Goal: Task Accomplishment & Management: Manage account settings

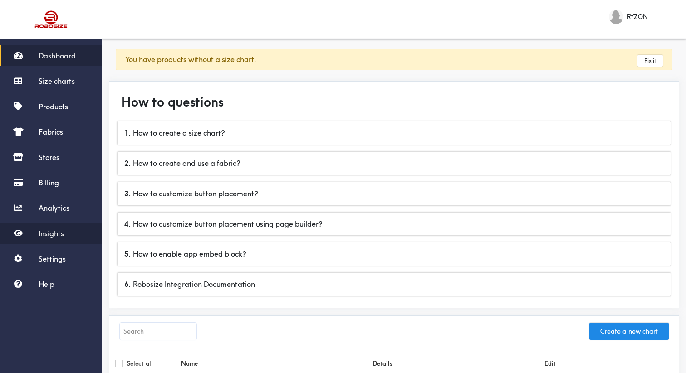
click at [62, 227] on link "Insights" at bounding box center [51, 233] width 102 height 21
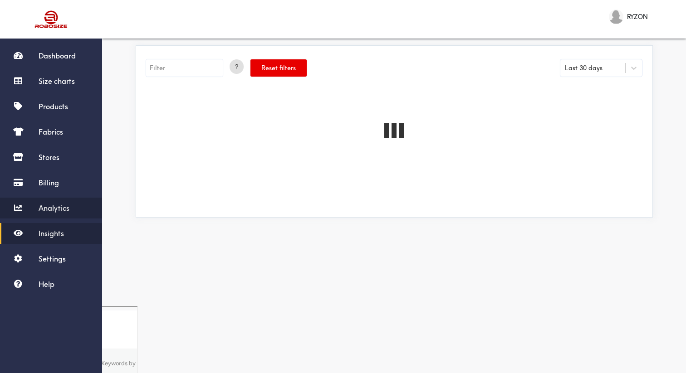
click at [64, 213] on link "Analytics" at bounding box center [51, 208] width 102 height 21
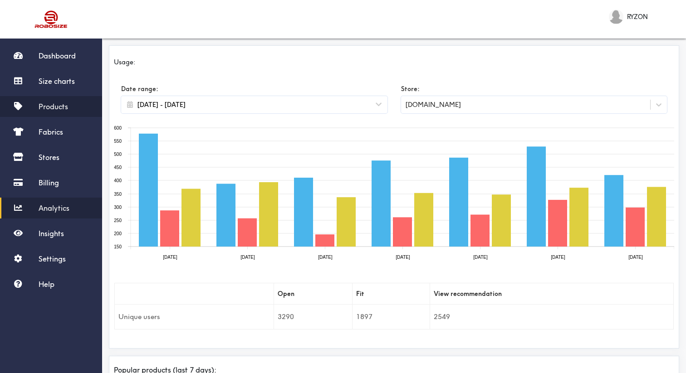
click at [52, 98] on link "Products" at bounding box center [51, 106] width 102 height 21
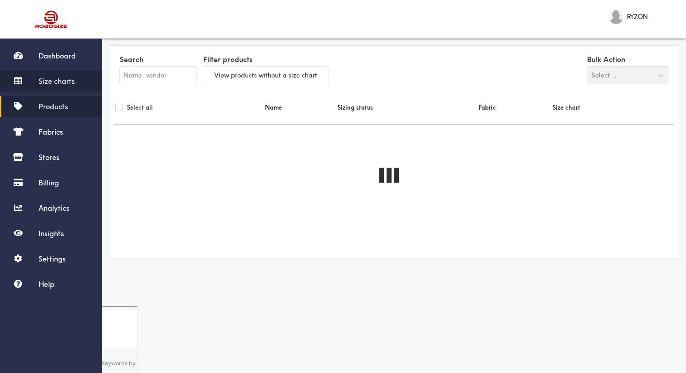
click at [56, 88] on link "Size charts" at bounding box center [51, 81] width 102 height 21
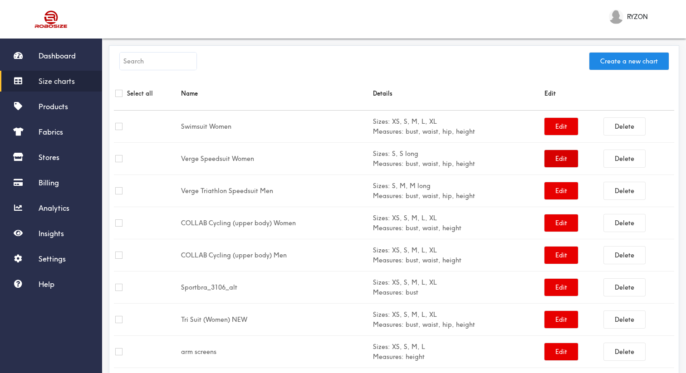
click at [550, 159] on button "Edit" at bounding box center [562, 158] width 34 height 17
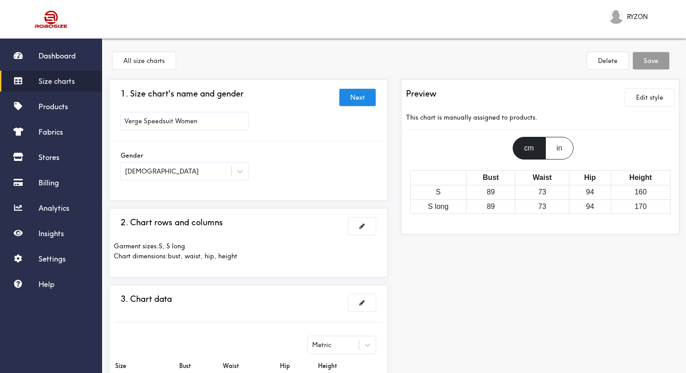
click at [557, 154] on div "in" at bounding box center [559, 148] width 28 height 23
click at [535, 152] on div "cm" at bounding box center [529, 148] width 32 height 23
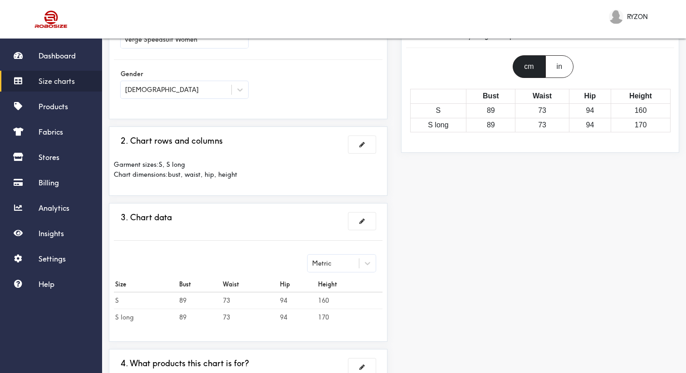
scroll to position [145, 0]
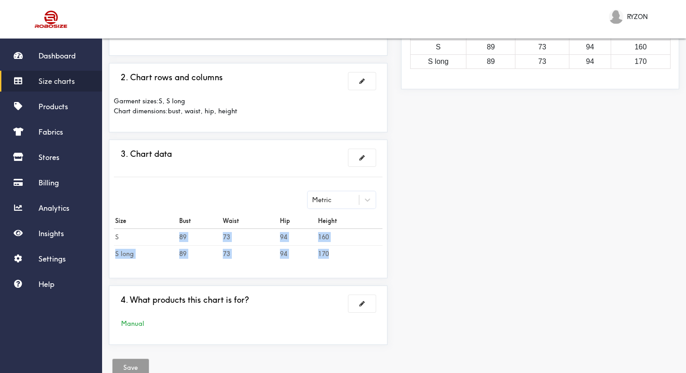
drag, startPoint x: 176, startPoint y: 238, endPoint x: 353, endPoint y: 258, distance: 177.6
click at [353, 257] on tbody "S 89 73 94 160 S long 89 73 94 170" at bounding box center [248, 246] width 269 height 34
click at [353, 258] on td "170" at bounding box center [349, 254] width 65 height 17
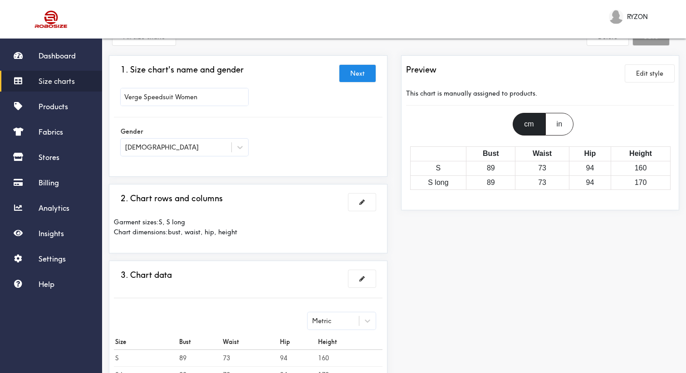
scroll to position [0, 0]
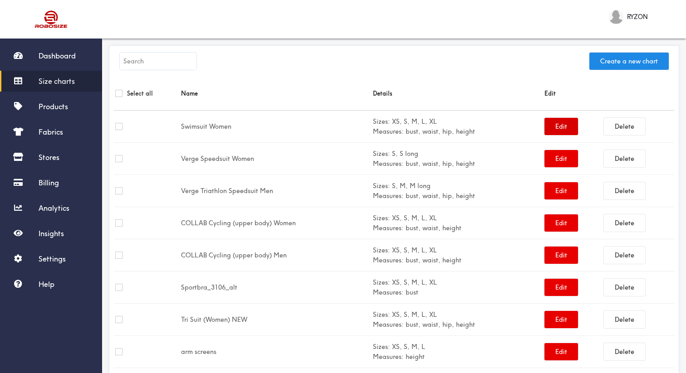
click at [557, 128] on button "Edit" at bounding box center [562, 126] width 34 height 17
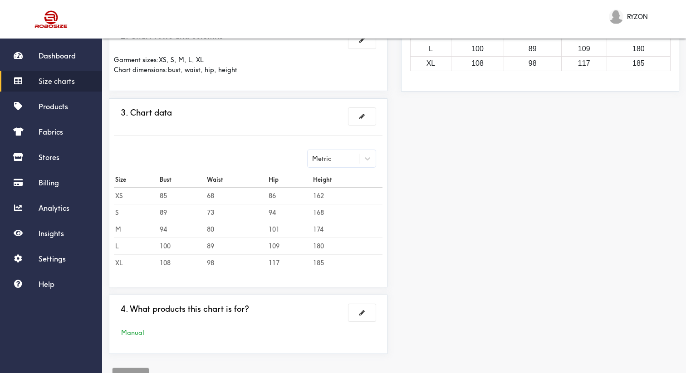
scroll to position [220, 0]
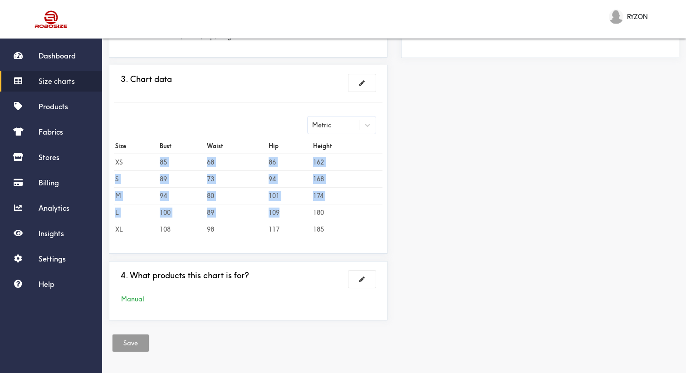
drag, startPoint x: 162, startPoint y: 163, endPoint x: 309, endPoint y: 210, distance: 153.4
click at [309, 210] on tbody "XS 85 68 86 162 S 89 73 94 168 M 94 80 101 174 L 100 89 109 180 XL 108 98 117 1…" at bounding box center [248, 196] width 269 height 84
click at [309, 210] on td "109" at bounding box center [289, 212] width 44 height 17
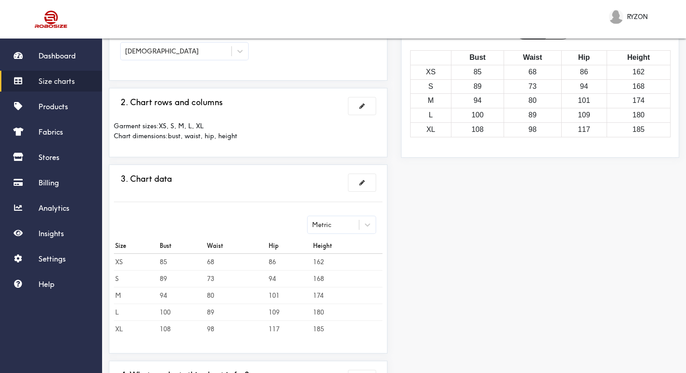
scroll to position [0, 0]
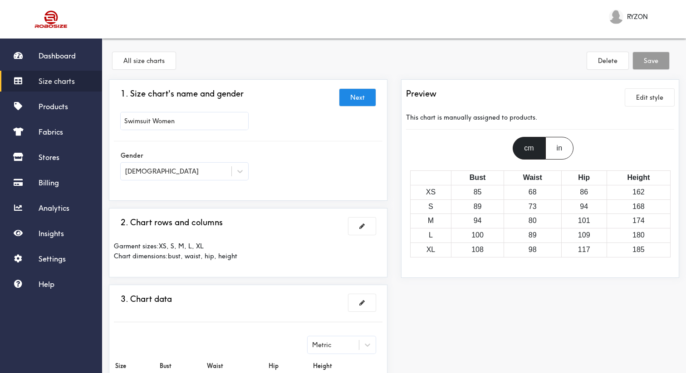
click at [212, 171] on div "[DEMOGRAPHIC_DATA]" at bounding box center [176, 171] width 111 height 9
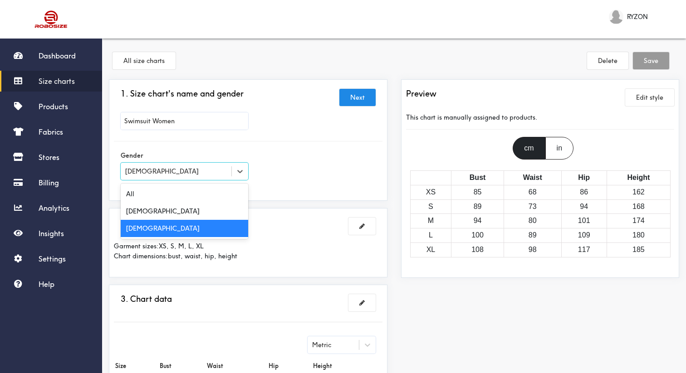
click at [330, 183] on div "Gender option [DEMOGRAPHIC_DATA] selected, 3 of 3. 3 results available. Use Up …" at bounding box center [248, 166] width 269 height 36
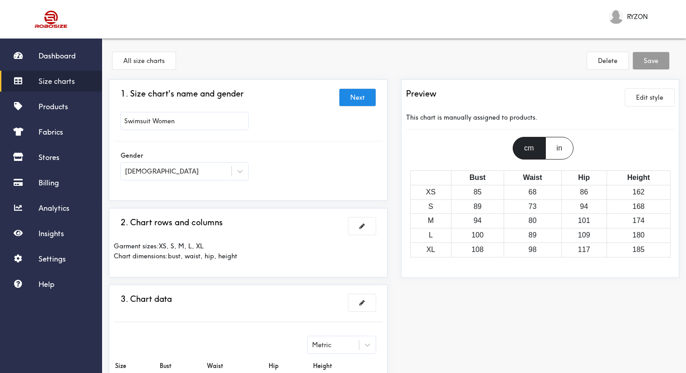
click at [248, 172] on div "Gender [DEMOGRAPHIC_DATA]" at bounding box center [184, 166] width 141 height 36
click at [230, 172] on div "[DEMOGRAPHIC_DATA]" at bounding box center [176, 171] width 111 height 9
click at [270, 174] on div "Gender [DEMOGRAPHIC_DATA]" at bounding box center [248, 166] width 269 height 36
click at [76, 107] on link "Products" at bounding box center [51, 106] width 102 height 21
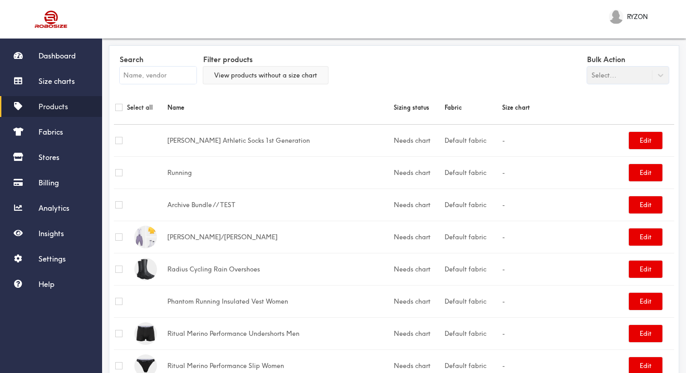
click at [312, 79] on button "View products without a size chart" at bounding box center [265, 75] width 125 height 17
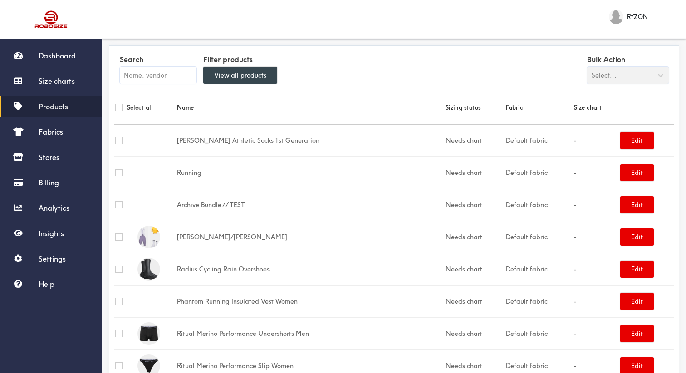
click at [250, 76] on button "View all products" at bounding box center [240, 75] width 74 height 17
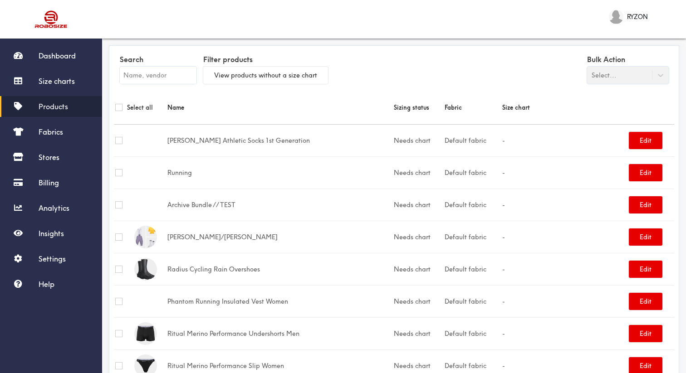
click at [352, 66] on div "Search Filter products View products without a size chart Bulk Action Select..." at bounding box center [394, 70] width 560 height 40
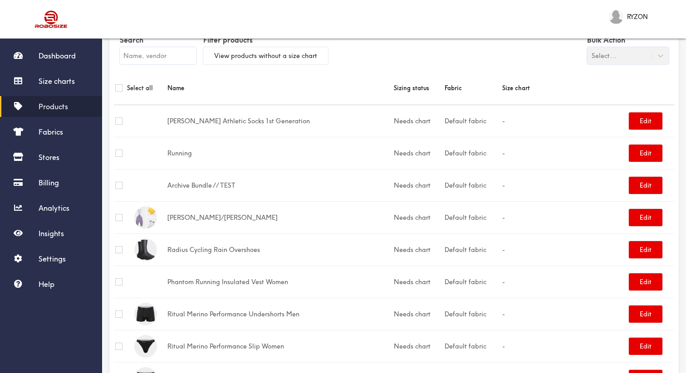
scroll to position [8, 0]
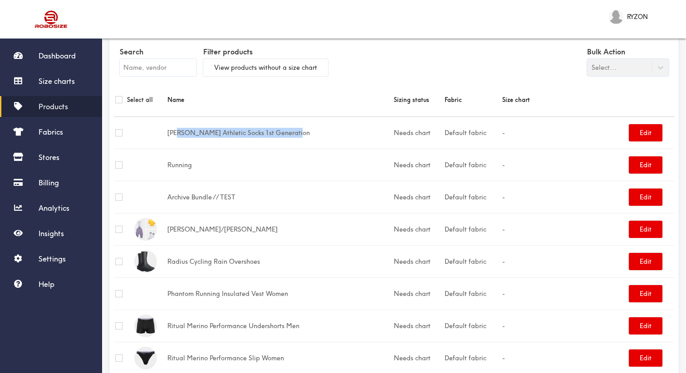
drag, startPoint x: 176, startPoint y: 130, endPoint x: 370, endPoint y: 133, distance: 194.2
click at [368, 133] on td "[PERSON_NAME] Athletic Socks 1st Generation" at bounding box center [279, 133] width 227 height 32
click at [370, 133] on td "[PERSON_NAME] Athletic Socks 1st Generation" at bounding box center [279, 133] width 227 height 32
drag, startPoint x: 400, startPoint y: 133, endPoint x: 442, endPoint y: 131, distance: 41.8
click at [441, 131] on td "Needs chart" at bounding box center [418, 133] width 51 height 32
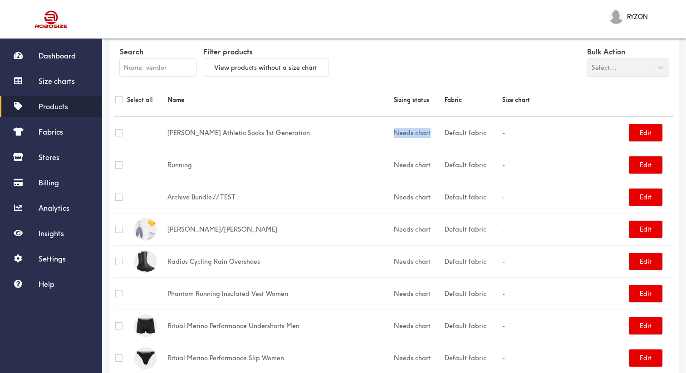
click at [442, 131] on td "Needs chart" at bounding box center [418, 133] width 51 height 32
click at [470, 18] on div "RYZON Logout" at bounding box center [394, 19] width 584 height 39
click at [77, 211] on link "Analytics" at bounding box center [51, 208] width 102 height 21
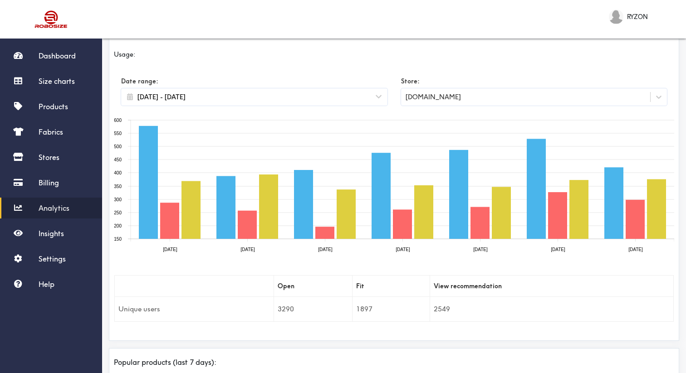
click at [179, 26] on div "RYZON Logout" at bounding box center [394, 19] width 584 height 39
click at [194, 21] on div "RYZON Logout" at bounding box center [394, 19] width 584 height 39
click at [64, 56] on span "Dashboard" at bounding box center [57, 55] width 37 height 9
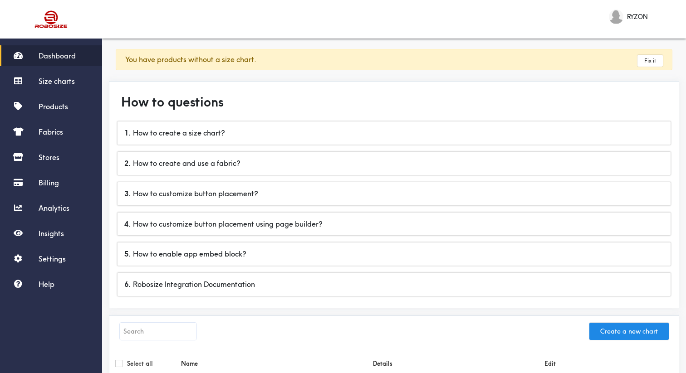
click at [188, 23] on div "RYZON Logout" at bounding box center [394, 19] width 584 height 39
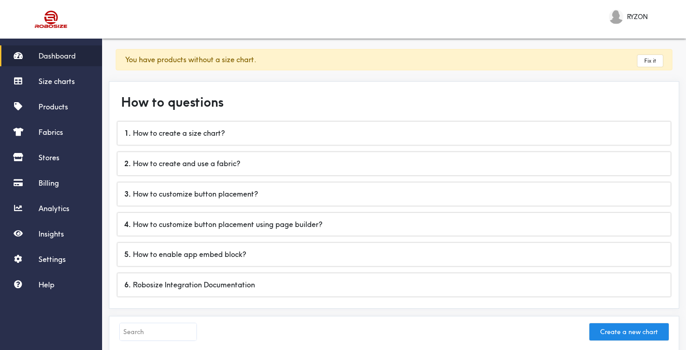
click at [316, 27] on div "RYZON Logout" at bounding box center [394, 19] width 584 height 39
click at [60, 81] on span "Size charts" at bounding box center [57, 81] width 36 height 9
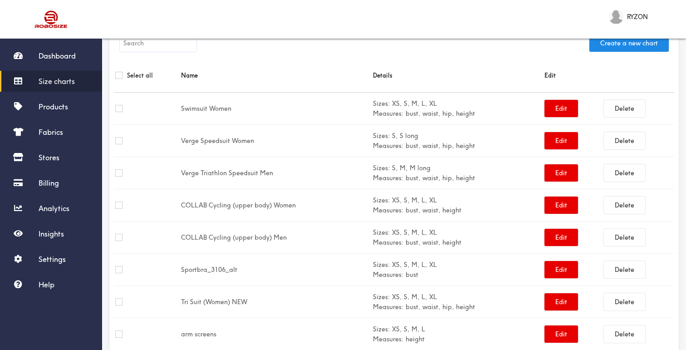
scroll to position [14, 0]
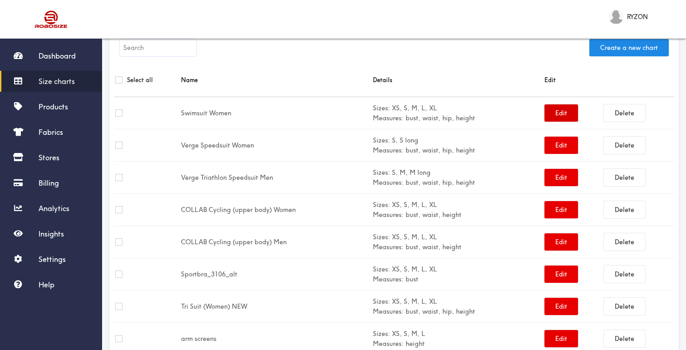
click at [564, 116] on button "Edit" at bounding box center [562, 112] width 34 height 17
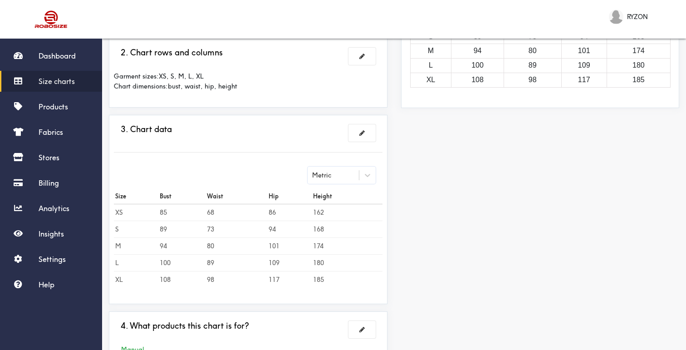
scroll to position [171, 0]
click at [363, 180] on div at bounding box center [367, 174] width 16 height 16
click at [435, 197] on div "Preview Edit style This chart is manually assigned to products. cm in Bust Wais…" at bounding box center [540, 142] width 292 height 469
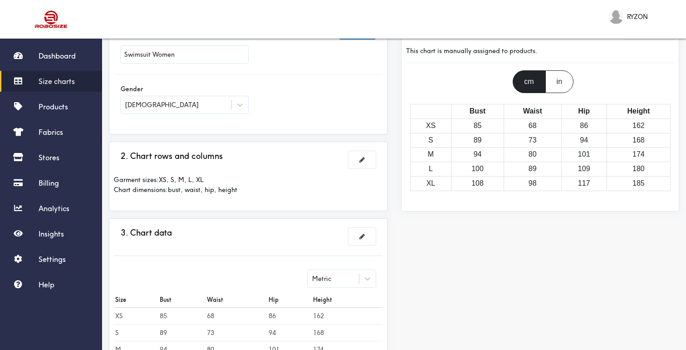
scroll to position [0, 0]
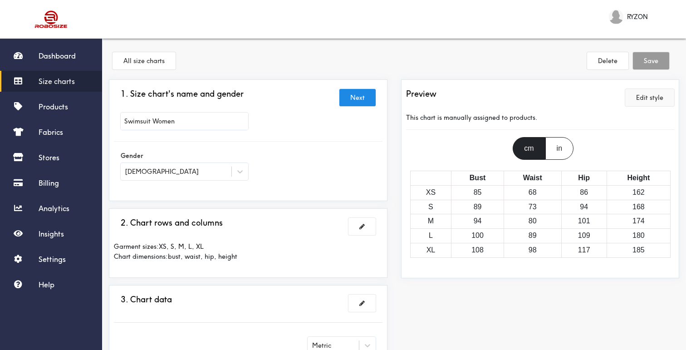
click at [643, 98] on button "Edit style" at bounding box center [649, 97] width 49 height 17
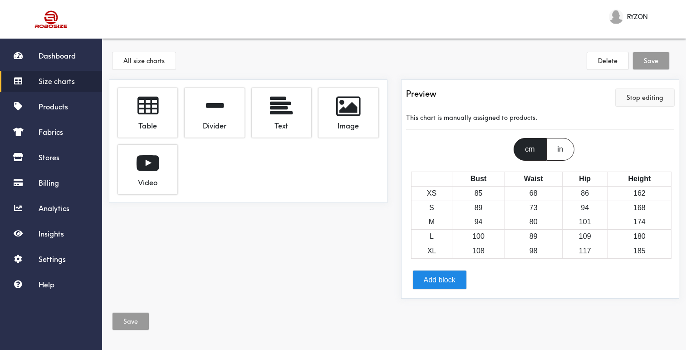
click at [648, 96] on button "Stop editing" at bounding box center [645, 97] width 59 height 17
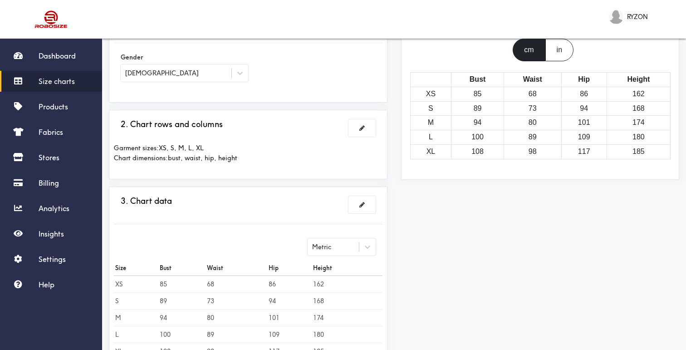
scroll to position [244, 0]
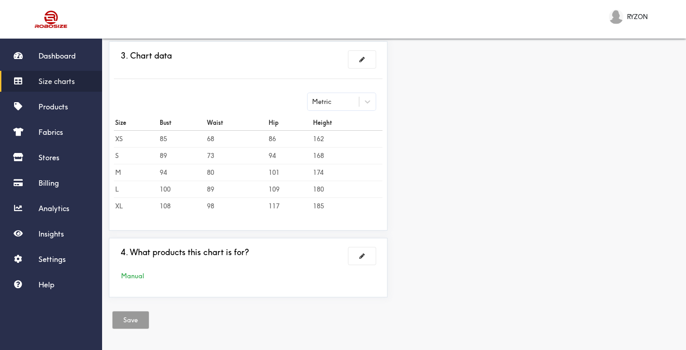
click at [367, 265] on div "Manual" at bounding box center [248, 276] width 269 height 24
click at [368, 260] on button at bounding box center [362, 255] width 27 height 17
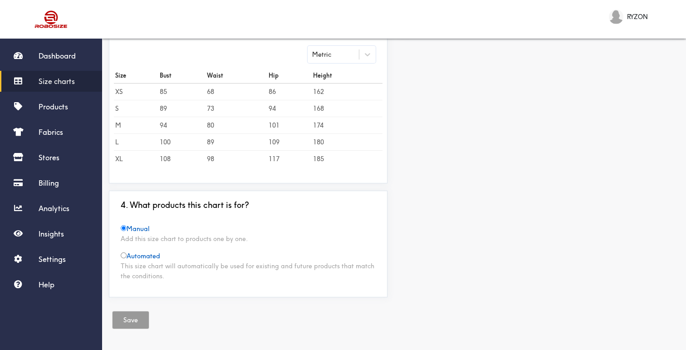
click at [144, 256] on span "Automated" at bounding box center [140, 256] width 39 height 8
radio input "false"
radio input "true"
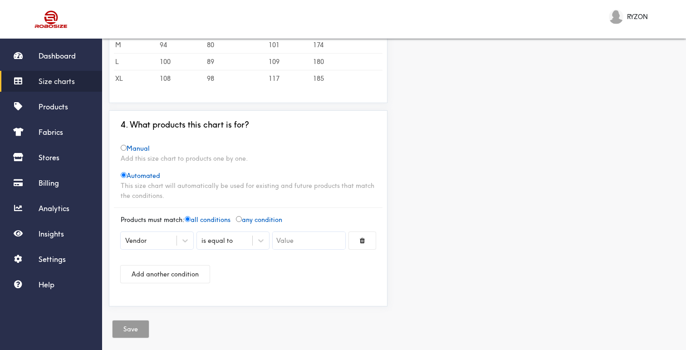
scroll to position [332, 0]
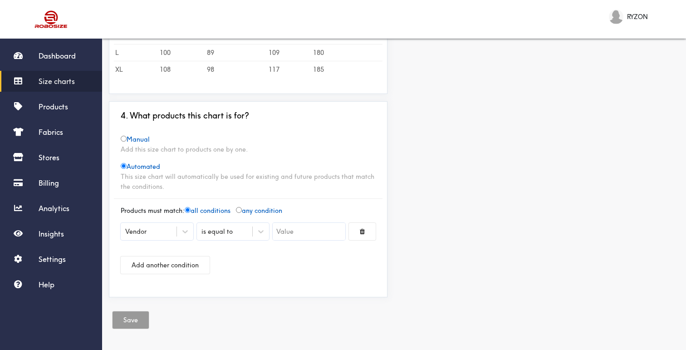
click at [171, 233] on div "Vendor" at bounding box center [149, 231] width 56 height 9
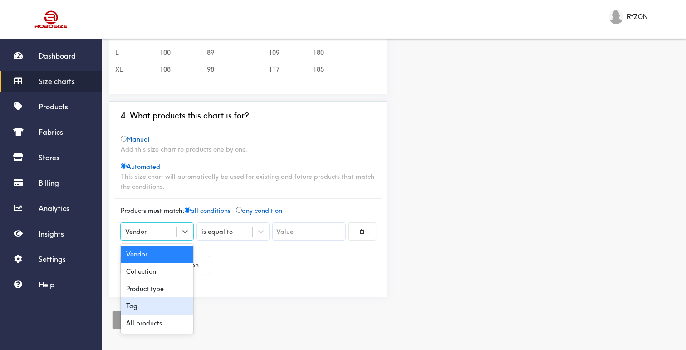
click at [168, 310] on div "Tag" at bounding box center [157, 305] width 73 height 17
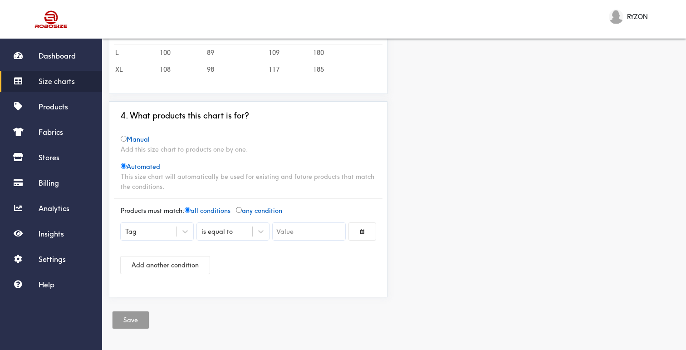
click at [323, 233] on input "text" at bounding box center [309, 231] width 73 height 17
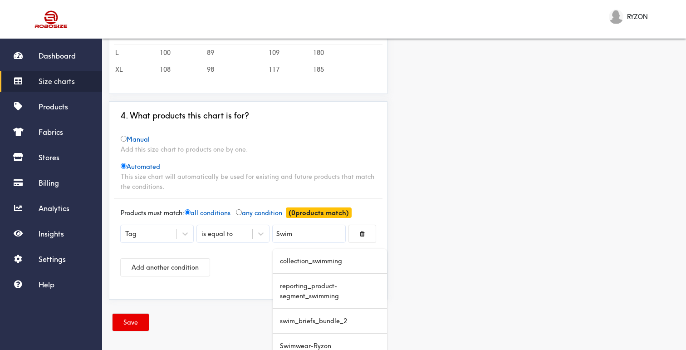
click at [319, 257] on div "collection_swimming" at bounding box center [330, 261] width 114 height 25
type input "collection_swimming"
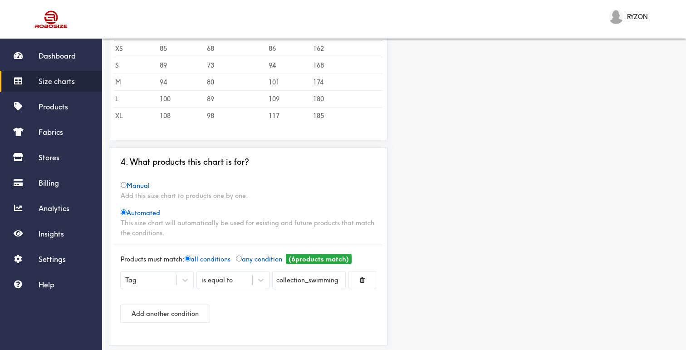
scroll to position [334, 0]
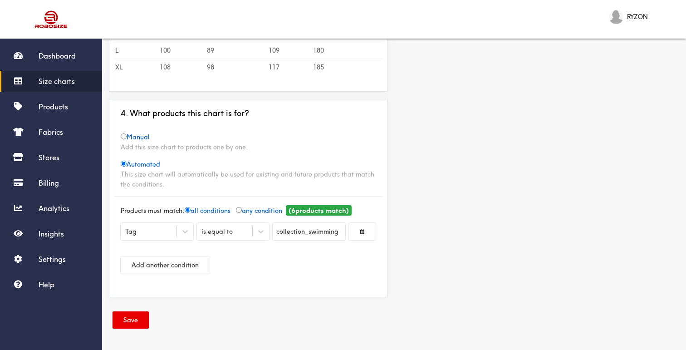
click at [460, 167] on div "Preview Edit style This chart is automatically used for products. cm in Bust Wa…" at bounding box center [540, 25] width 292 height 560
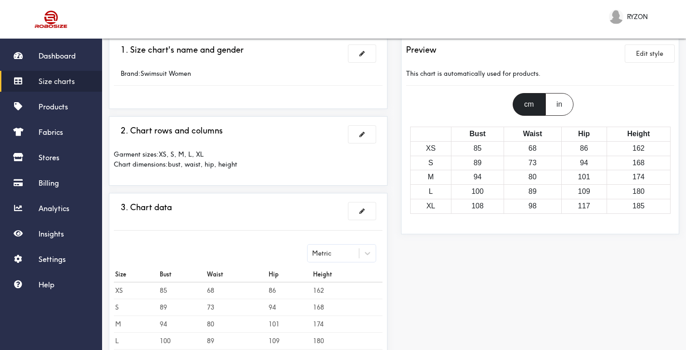
scroll to position [42, 0]
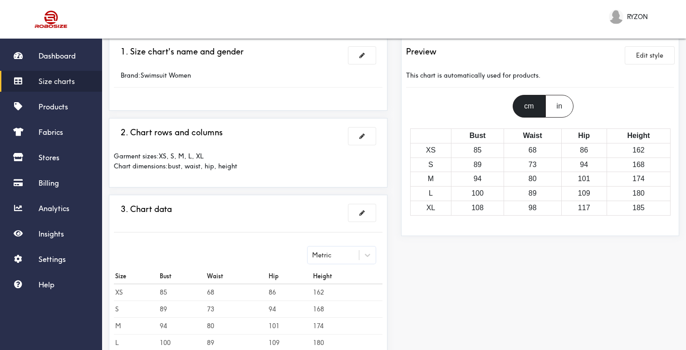
click at [394, 214] on div "Preview Edit style This chart is automatically used for products. cm in Bust Wa…" at bounding box center [540, 317] width 292 height 560
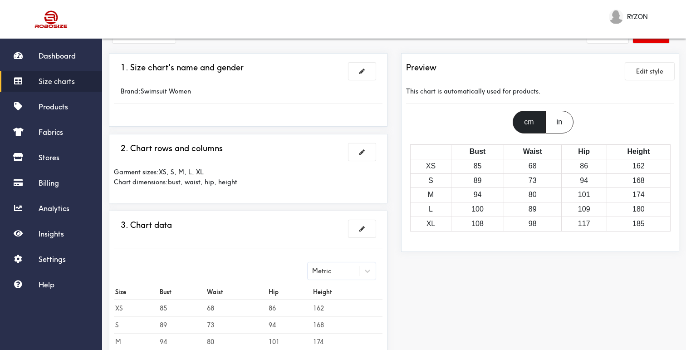
scroll to position [0, 0]
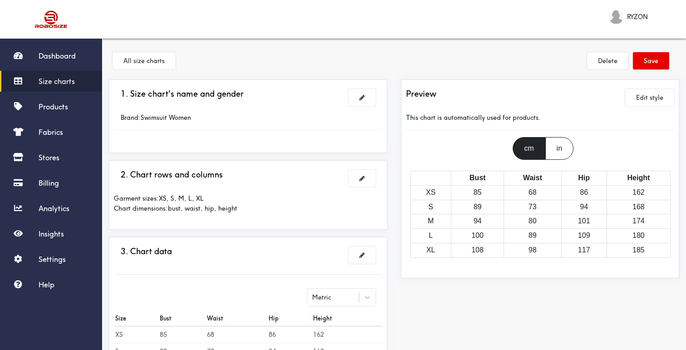
click at [164, 67] on button "All size charts" at bounding box center [144, 60] width 63 height 17
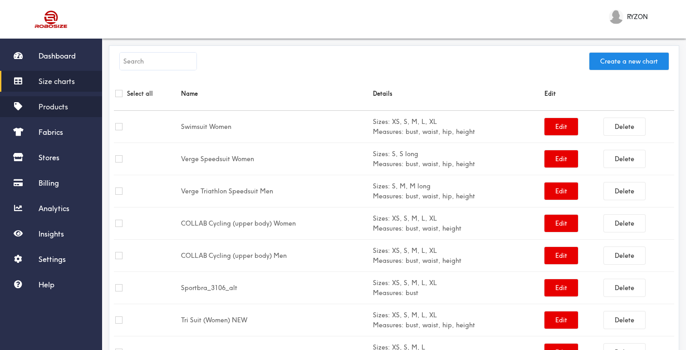
click at [56, 110] on span "Products" at bounding box center [53, 106] width 29 height 9
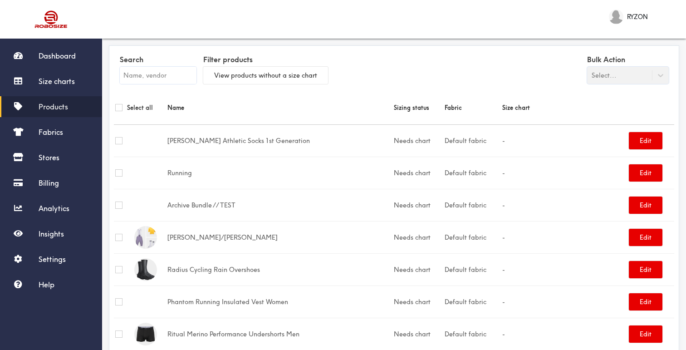
click at [354, 29] on div "RYZON Logout" at bounding box center [394, 19] width 584 height 39
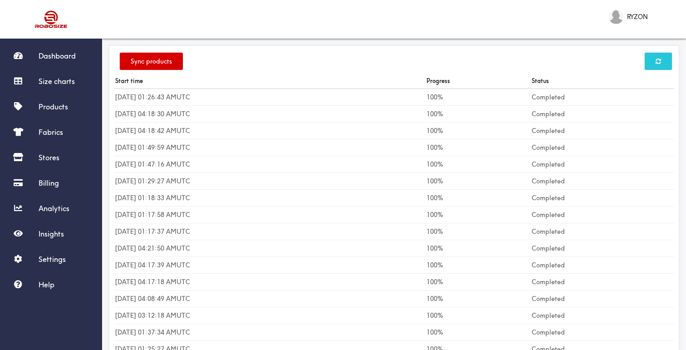
click at [152, 63] on button "Sync products" at bounding box center [151, 61] width 63 height 17
click at [654, 62] on button at bounding box center [658, 61] width 27 height 17
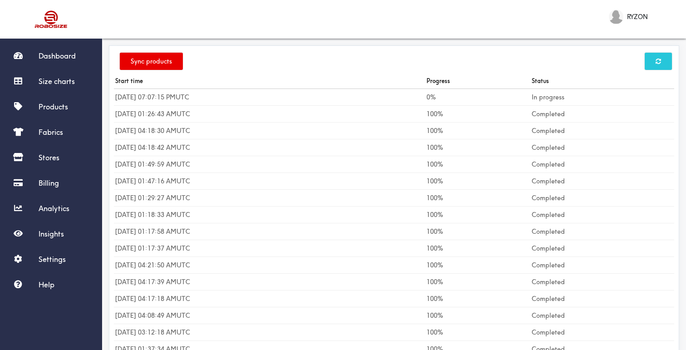
click at [654, 62] on button at bounding box center [658, 61] width 27 height 17
click at [487, 68] on div "Sync products" at bounding box center [394, 61] width 560 height 23
click at [657, 61] on icon at bounding box center [658, 61] width 5 height 6
click at [64, 97] on link "Products" at bounding box center [51, 106] width 102 height 21
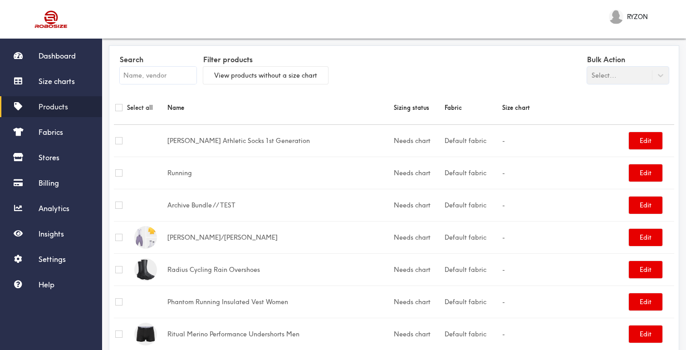
click at [178, 97] on th "Name" at bounding box center [279, 108] width 227 height 34
click at [172, 78] on input "text" at bounding box center [158, 75] width 77 height 17
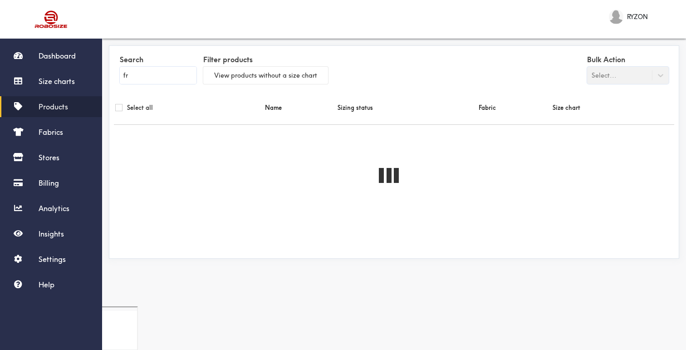
type input "f"
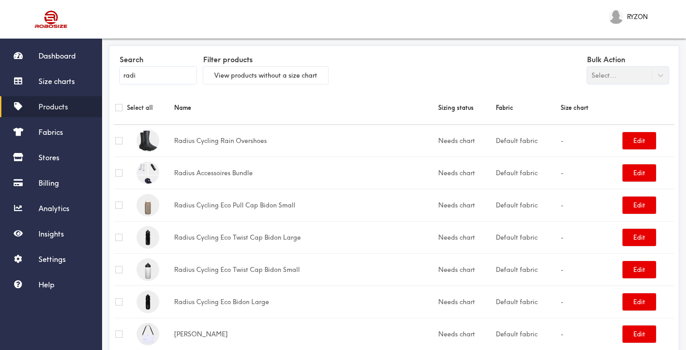
type input "radi"
click at [119, 142] on input "checkbox" at bounding box center [118, 140] width 7 height 7
checkbox input "true"
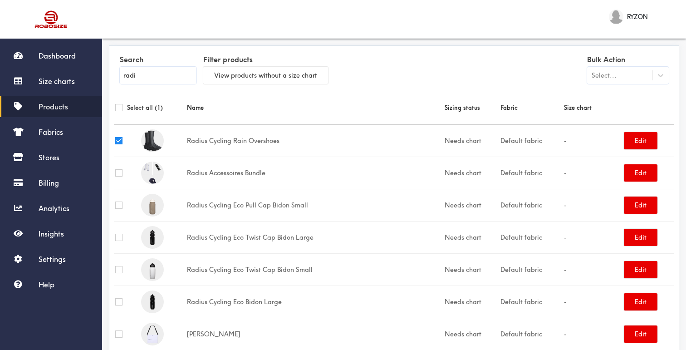
click at [118, 176] on input "checkbox" at bounding box center [118, 172] width 7 height 7
checkbox input "true"
click at [627, 84] on div "Select..." at bounding box center [628, 75] width 82 height 17
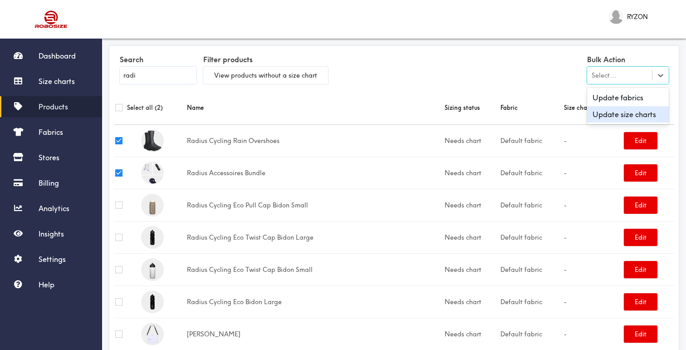
click at [624, 118] on div "Update size charts" at bounding box center [628, 114] width 82 height 17
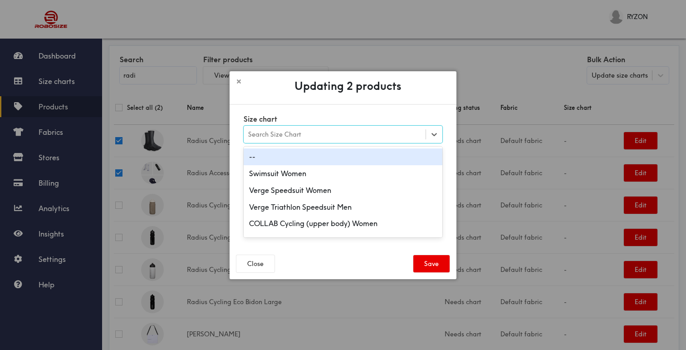
click at [363, 139] on div "Search Size Chart" at bounding box center [335, 134] width 182 height 15
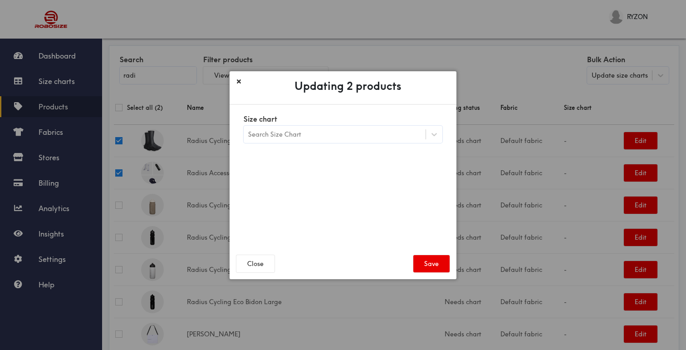
click at [238, 81] on icon at bounding box center [239, 82] width 4 height 6
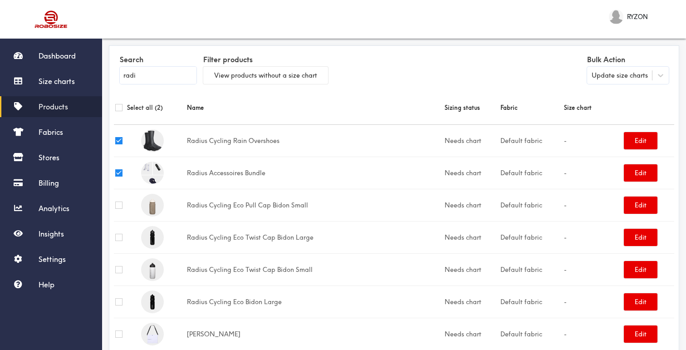
click at [117, 138] on input "checkbox" at bounding box center [118, 140] width 7 height 7
checkbox input "false"
click at [119, 173] on input "checkbox" at bounding box center [118, 172] width 7 height 7
checkbox input "false"
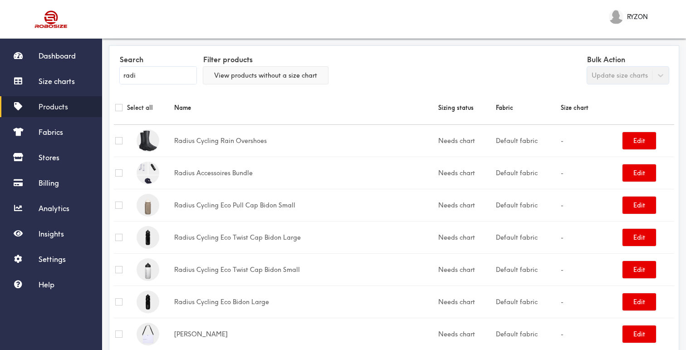
click at [229, 77] on button "View products without a size chart" at bounding box center [265, 75] width 125 height 17
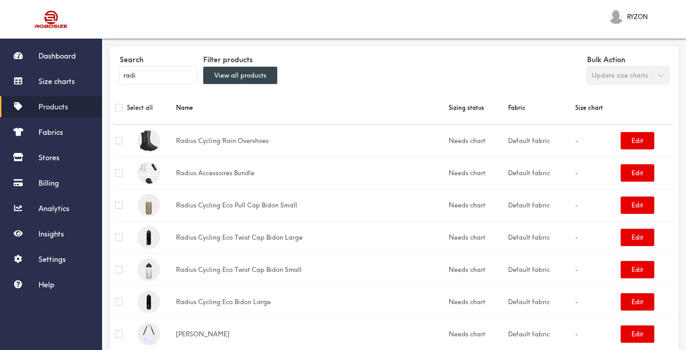
click at [226, 78] on button "View all products" at bounding box center [240, 75] width 74 height 17
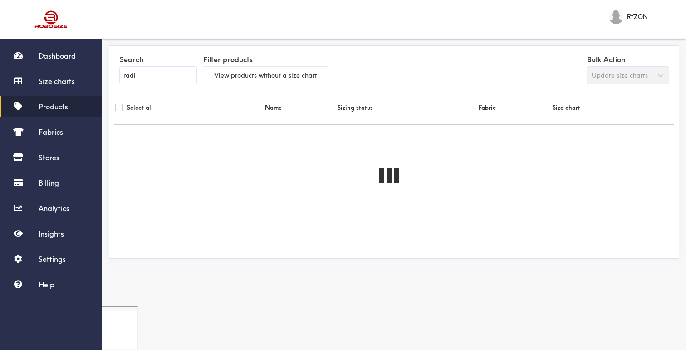
click at [177, 76] on input "radi" at bounding box center [158, 75] width 77 height 17
type input "r"
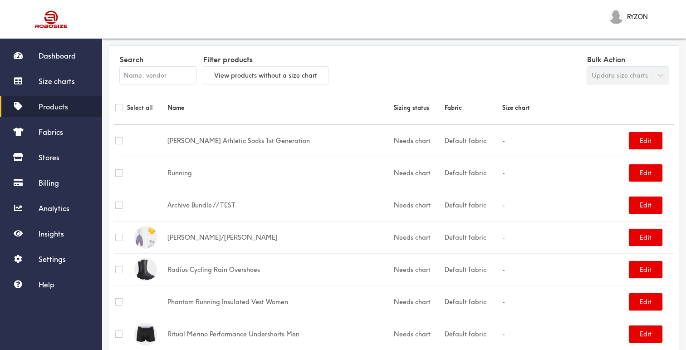
click at [350, 77] on div "Search Filter products View products without a size chart Bulk Action Update si…" at bounding box center [394, 70] width 560 height 40
click at [64, 130] on link "Fabrics" at bounding box center [51, 132] width 102 height 21
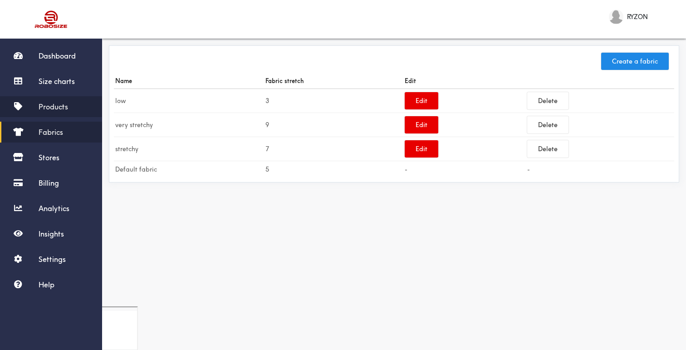
click at [74, 107] on link "Products" at bounding box center [51, 106] width 102 height 21
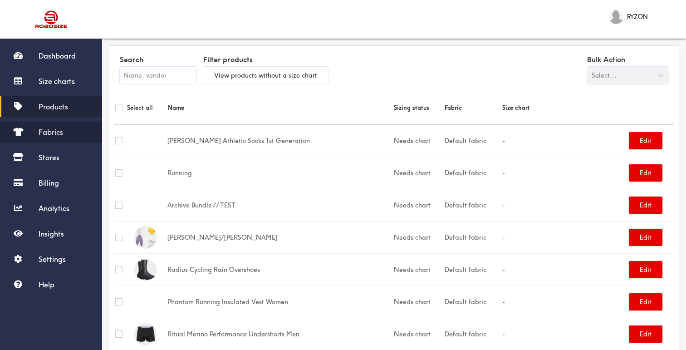
click at [72, 128] on link "Fabrics" at bounding box center [51, 132] width 102 height 21
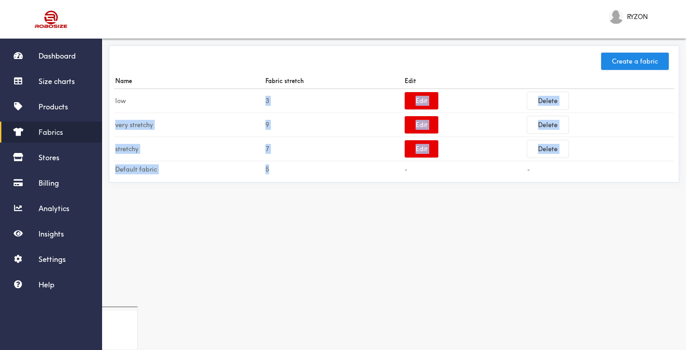
drag, startPoint x: 257, startPoint y: 103, endPoint x: 274, endPoint y: 172, distance: 70.6
click at [274, 172] on tbody "low 3 Edit Delete very stretchy 9 Edit Delete stretchy 7 Edit Delete Default fa…" at bounding box center [394, 133] width 560 height 89
click at [274, 172] on td "5" at bounding box center [333, 169] width 139 height 17
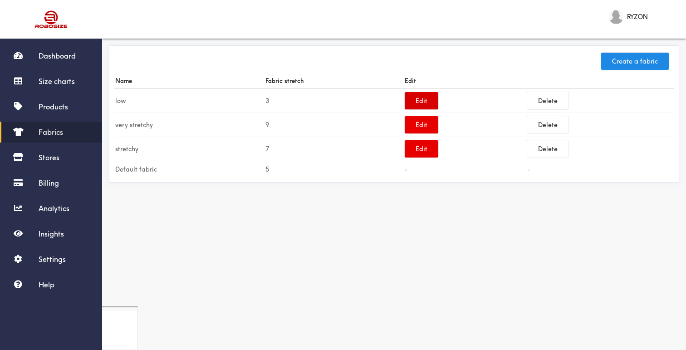
click at [416, 100] on button "Edit" at bounding box center [422, 100] width 34 height 17
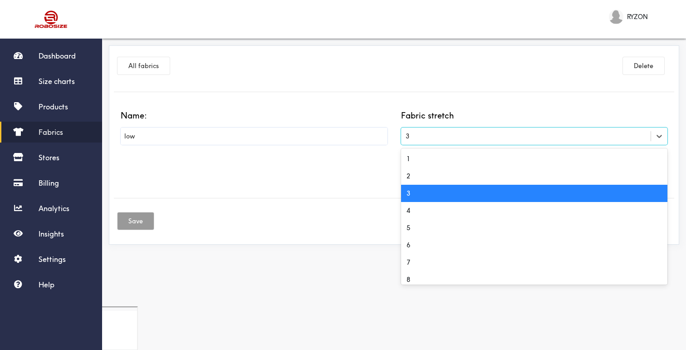
click at [416, 141] on div "3" at bounding box center [534, 136] width 267 height 17
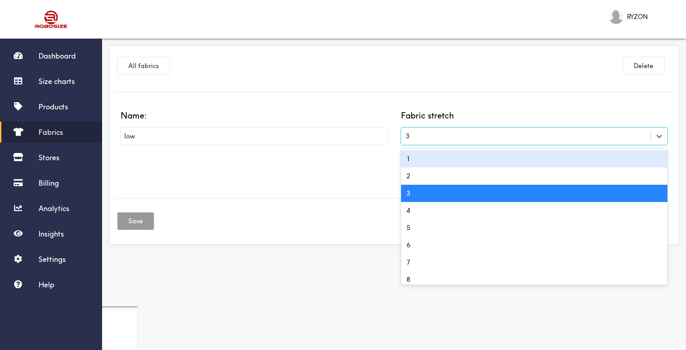
click at [363, 167] on div "Name: low" at bounding box center [254, 145] width 280 height 69
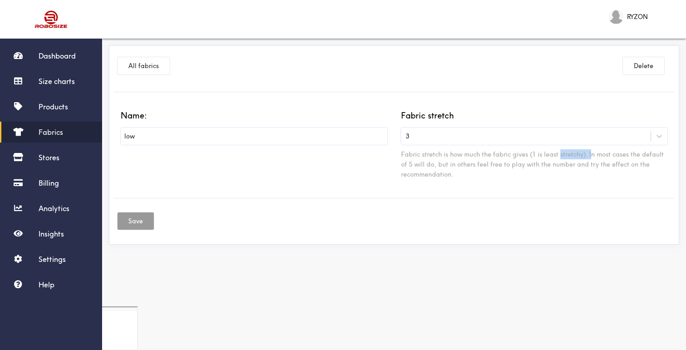
drag, startPoint x: 558, startPoint y: 156, endPoint x: 589, endPoint y: 156, distance: 31.3
click at [589, 156] on div "Fabric stretch is how much the fabric gives (1 is least stretchy). In most case…" at bounding box center [534, 164] width 267 height 30
click at [536, 142] on div "3" at bounding box center [534, 136] width 267 height 17
click at [306, 203] on div "All fabrics Delete Name: low Fabric stretch 3 Fabric stretch is how much the fa…" at bounding box center [394, 144] width 570 height 199
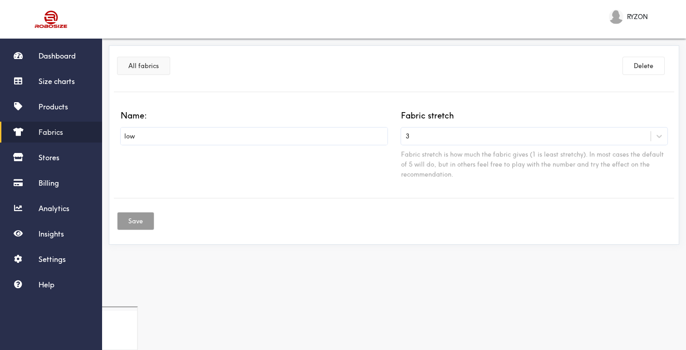
click at [135, 60] on button "All fabrics" at bounding box center [144, 65] width 52 height 17
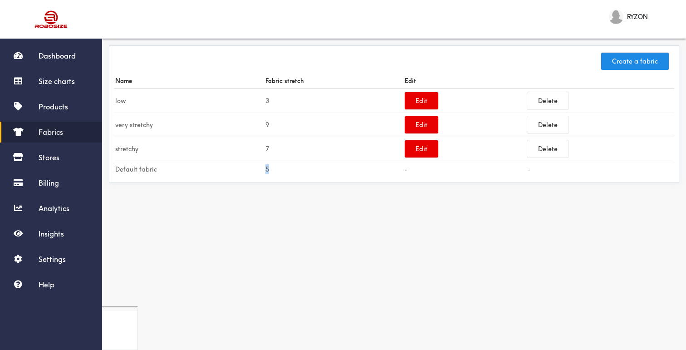
drag, startPoint x: 262, startPoint y: 171, endPoint x: 270, endPoint y: 171, distance: 7.7
click at [270, 171] on td "5" at bounding box center [333, 169] width 139 height 17
click at [244, 226] on div "Create a fabric Name Fabric stretch Edit low 3 Edit Delete very stretchy 9 Edit…" at bounding box center [394, 170] width 584 height 272
click at [59, 103] on span "Products" at bounding box center [53, 106] width 29 height 9
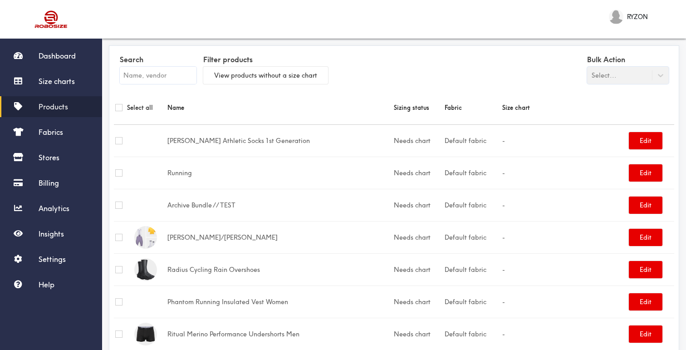
click at [119, 141] on input "checkbox" at bounding box center [118, 140] width 7 height 7
checkbox input "true"
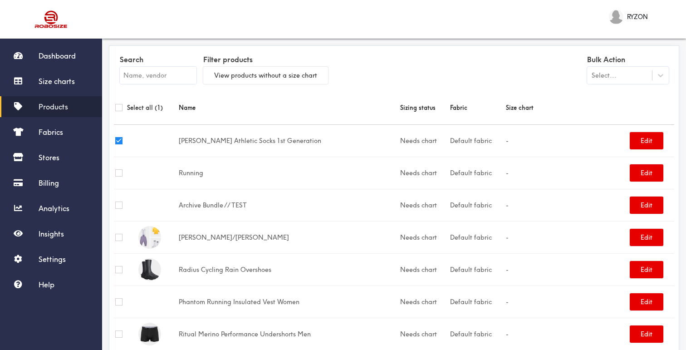
click at [118, 171] on input "checkbox" at bounding box center [118, 172] width 7 height 7
checkbox input "true"
click at [117, 207] on input "checkbox" at bounding box center [118, 204] width 7 height 7
checkbox input "true"
click at [624, 75] on div "Select..." at bounding box center [619, 75] width 65 height 9
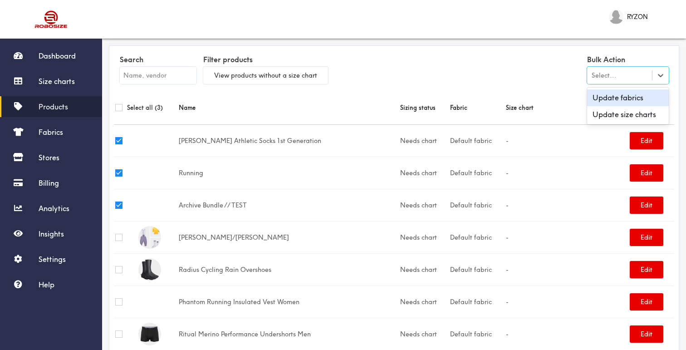
click at [484, 67] on div "Search Filter products View products without a size chart Bulk Action option Up…" at bounding box center [394, 70] width 560 height 40
click at [118, 143] on input "checkbox" at bounding box center [118, 140] width 7 height 7
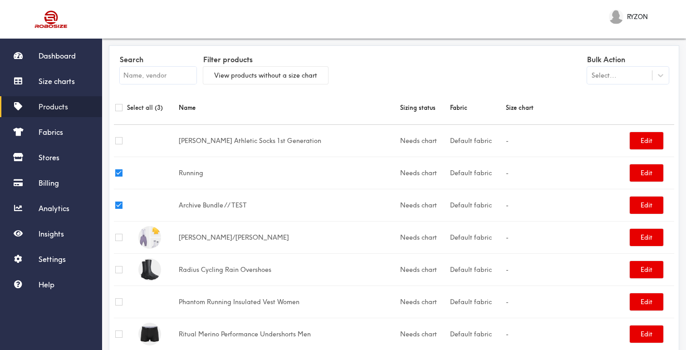
checkbox input "false"
click at [121, 176] on input "checkbox" at bounding box center [118, 172] width 7 height 7
checkbox input "false"
click at [120, 208] on input "checkbox" at bounding box center [118, 204] width 7 height 7
checkbox input "false"
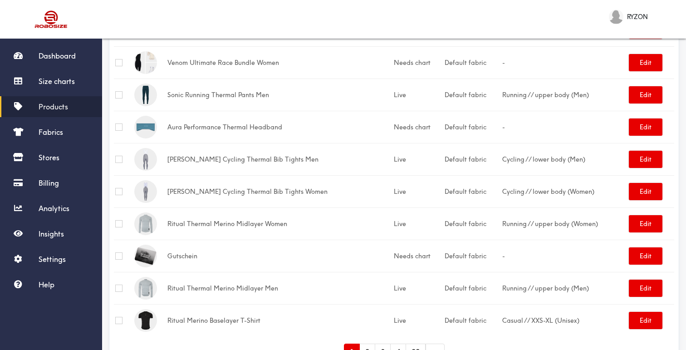
scroll to position [1433, 0]
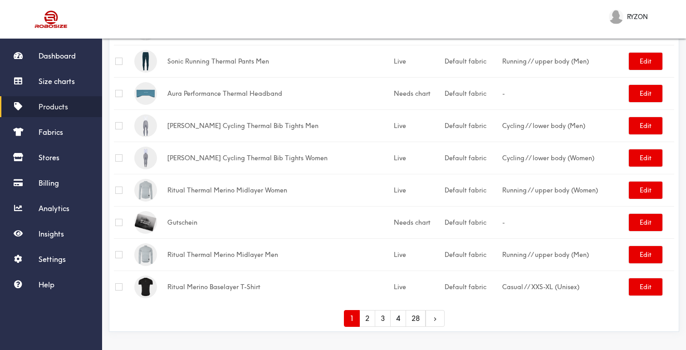
click at [398, 322] on link "4" at bounding box center [398, 318] width 16 height 17
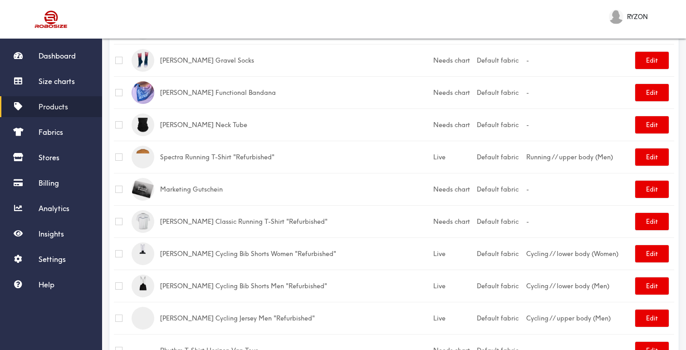
scroll to position [1433, 0]
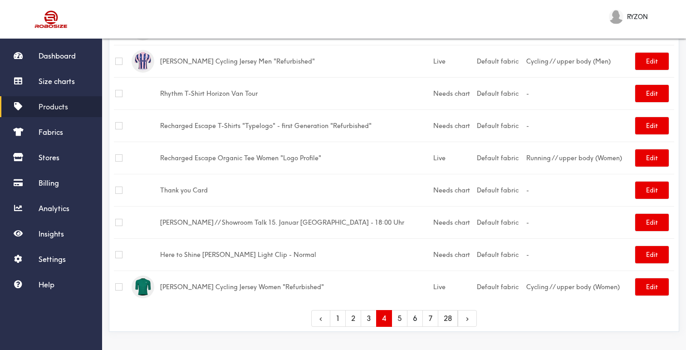
click at [421, 317] on link "6" at bounding box center [415, 318] width 16 height 17
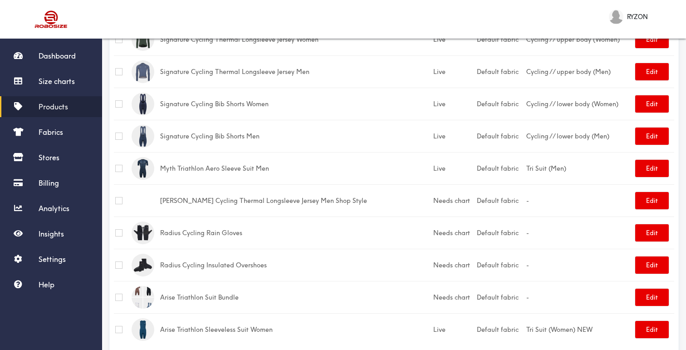
scroll to position [1433, 0]
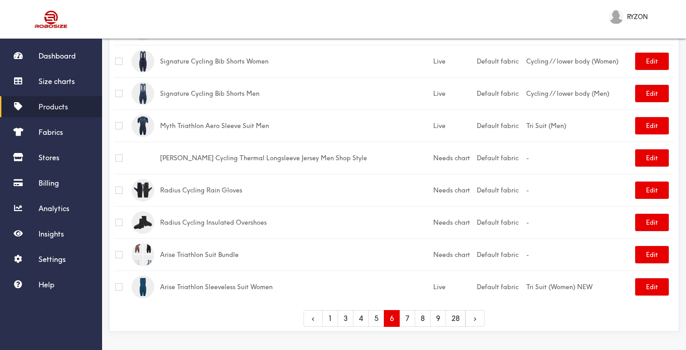
click at [435, 323] on link "9" at bounding box center [438, 318] width 16 height 17
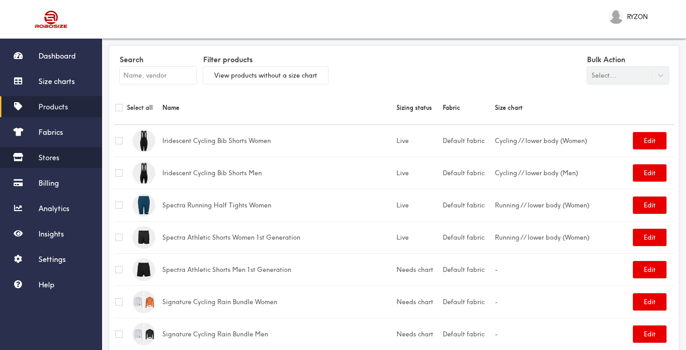
click at [67, 156] on link "Stores" at bounding box center [51, 157] width 102 height 21
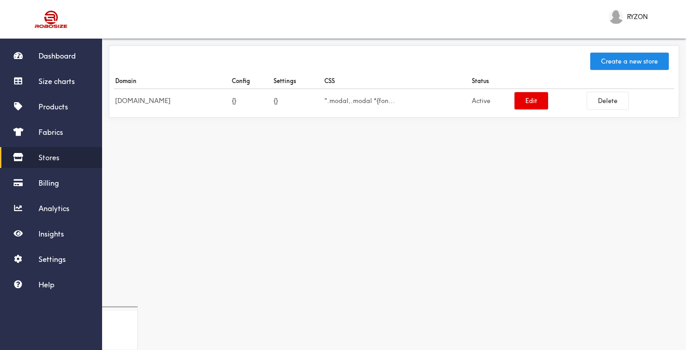
drag, startPoint x: 115, startPoint y: 100, endPoint x: 170, endPoint y: 100, distance: 54.9
click at [169, 100] on td "[DOMAIN_NAME]" at bounding box center [172, 101] width 117 height 24
click at [172, 101] on td "[DOMAIN_NAME]" at bounding box center [172, 101] width 117 height 24
drag, startPoint x: 330, startPoint y: 100, endPoint x: 414, endPoint y: 100, distance: 83.5
click at [414, 100] on tr "ryzon.myshopify.com {} {} ".modal,.modal *{fon ... Active Edit Delete" at bounding box center [394, 101] width 560 height 24
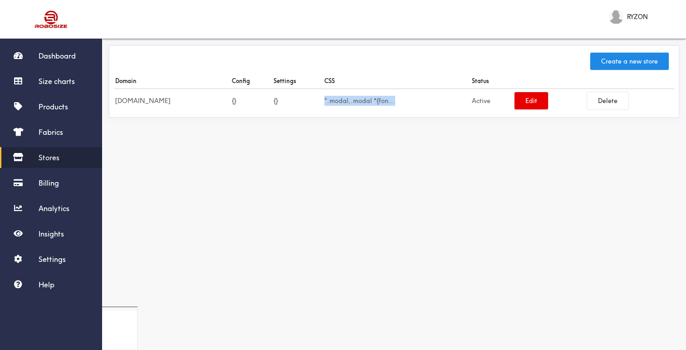
click at [414, 100] on div "".modal,.modal *{fon ..." at bounding box center [396, 101] width 145 height 10
click at [543, 96] on button "Edit" at bounding box center [532, 100] width 34 height 17
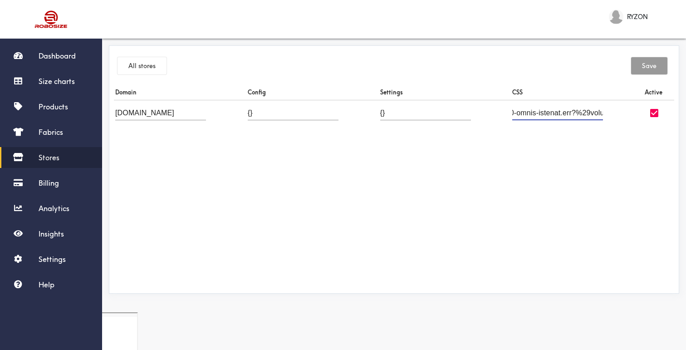
drag, startPoint x: 532, startPoint y: 109, endPoint x: 597, endPoint y: 115, distance: 64.7
click at [597, 115] on td at bounding box center [577, 113] width 133 height 26
click at [492, 154] on div "Domain Config Settings CSS Active ryzon.myshopify.com {} {}" at bounding box center [394, 186] width 560 height 204
click at [133, 62] on button "All stores" at bounding box center [142, 65] width 49 height 17
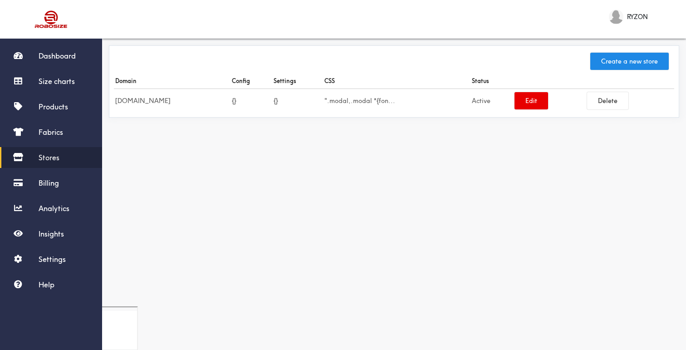
click at [267, 177] on div "Create a new store Domain Config Settings CSS Status ryzon.myshopify.com {} {} …" at bounding box center [394, 170] width 584 height 272
drag, startPoint x: 333, startPoint y: 100, endPoint x: 396, endPoint y: 98, distance: 63.5
click at [396, 98] on tr "ryzon.myshopify.com {} {} ".modal,.modal *{fon ... Active Edit Delete" at bounding box center [394, 101] width 560 height 24
click at [209, 133] on div "Create a new store Domain Config Settings CSS Status ryzon.myshopify.com {} {} …" at bounding box center [394, 170] width 584 height 272
click at [138, 102] on td "[DOMAIN_NAME]" at bounding box center [172, 101] width 117 height 24
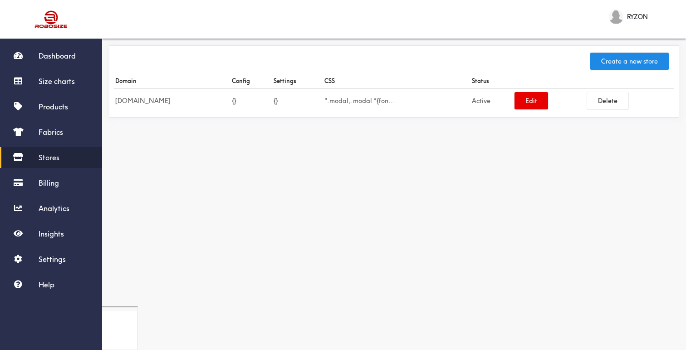
click at [138, 102] on td "[DOMAIN_NAME]" at bounding box center [172, 101] width 117 height 24
click at [147, 140] on div "Create a new store Domain Config Settings CSS Status ryzon.myshopify.com {} {} …" at bounding box center [394, 170] width 584 height 272
click at [64, 204] on span "Analytics" at bounding box center [54, 208] width 31 height 9
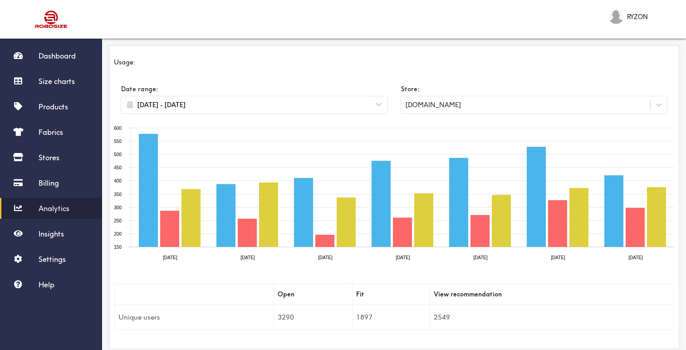
click at [317, 68] on div "Usage: Date range: 2025/09/30 - 2025/10/06 Store: ryzon.myshopify.com 2025-09-3…" at bounding box center [394, 197] width 560 height 294
click at [223, 107] on input "[DATE] - [DATE]" at bounding box center [254, 105] width 238 height 10
select select "2025"
select select "September"
click at [284, 62] on div "Usage:" at bounding box center [394, 62] width 560 height 10
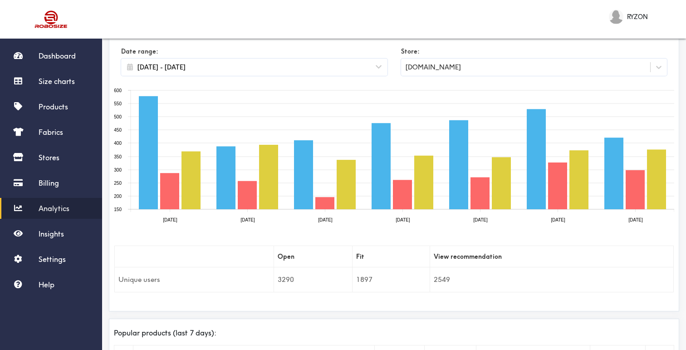
scroll to position [30, 0]
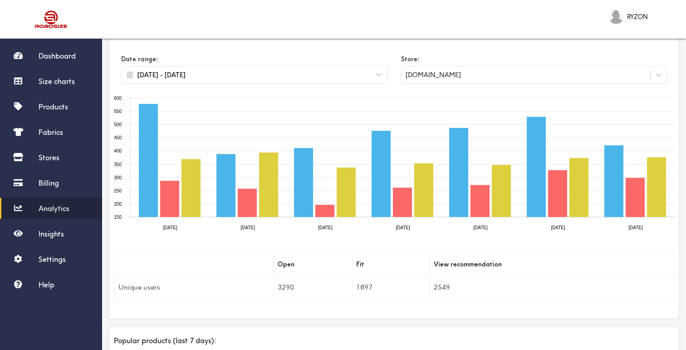
click at [271, 74] on input "[DATE] - [DATE]" at bounding box center [254, 75] width 238 height 10
select select "2025"
select select "September"
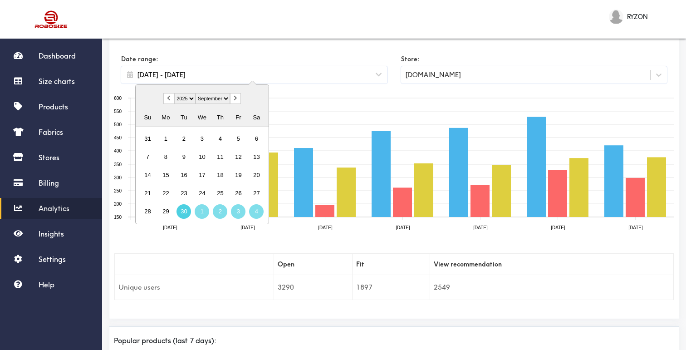
click at [208, 238] on div "Open Fit View recommendation Unique users 3290 1897 2549" at bounding box center [394, 269] width 574 height 76
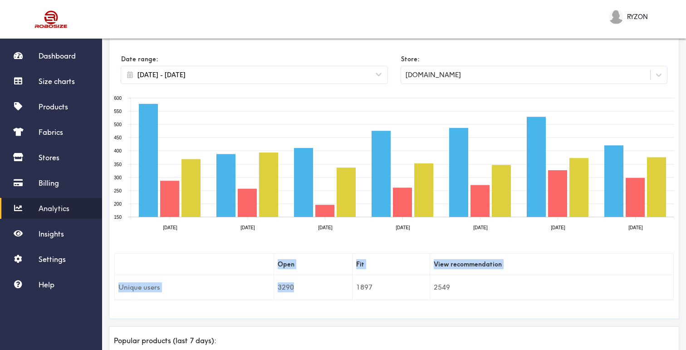
drag, startPoint x: 278, startPoint y: 264, endPoint x: 305, endPoint y: 290, distance: 38.2
click at [305, 290] on table "Open Fit View recommendation Unique users 3290 1897 2549" at bounding box center [394, 276] width 560 height 47
click at [305, 290] on td "3290" at bounding box center [313, 287] width 79 height 25
click at [283, 287] on td "3290" at bounding box center [313, 287] width 79 height 25
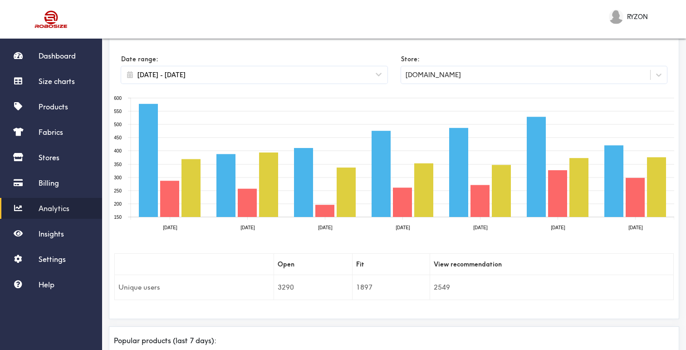
click at [368, 287] on td "1897" at bounding box center [391, 287] width 77 height 25
click at [383, 287] on td "1897" at bounding box center [391, 287] width 77 height 25
click at [393, 287] on td "1897" at bounding box center [391, 287] width 77 height 25
drag, startPoint x: 432, startPoint y: 265, endPoint x: 452, endPoint y: 284, distance: 27.0
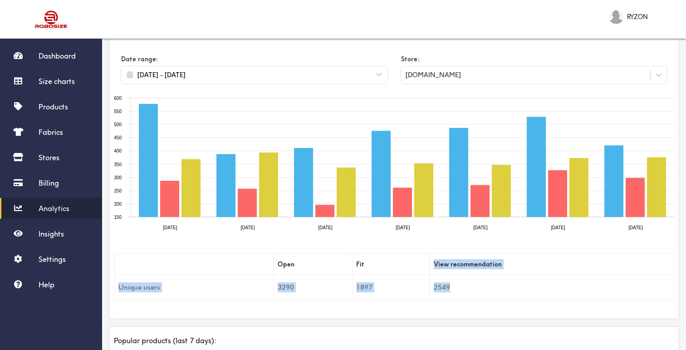
click at [452, 284] on table "Open Fit View recommendation Unique users 3290 1897 2549" at bounding box center [394, 276] width 560 height 47
click at [452, 284] on td "2549" at bounding box center [552, 287] width 244 height 25
click at [443, 284] on td "2549" at bounding box center [552, 287] width 244 height 25
click at [452, 287] on td "2549" at bounding box center [552, 287] width 244 height 25
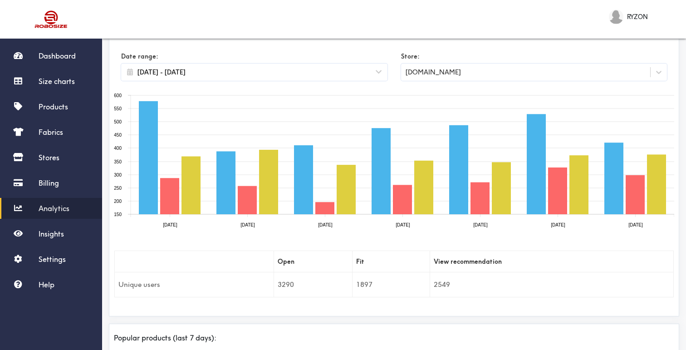
scroll to position [32, 0]
click at [182, 75] on input "[DATE] - [DATE]" at bounding box center [254, 73] width 238 height 10
select select "2025"
select select "September"
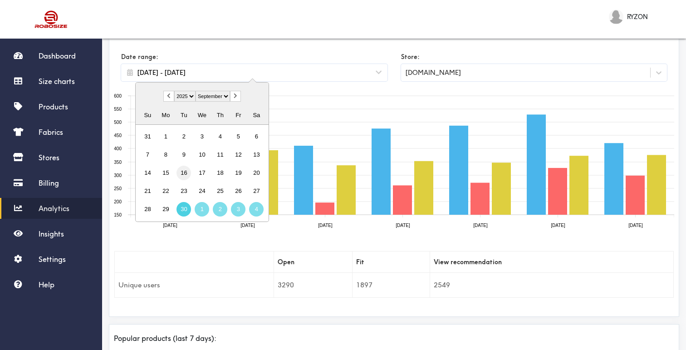
click at [185, 177] on div "16" at bounding box center [184, 173] width 15 height 15
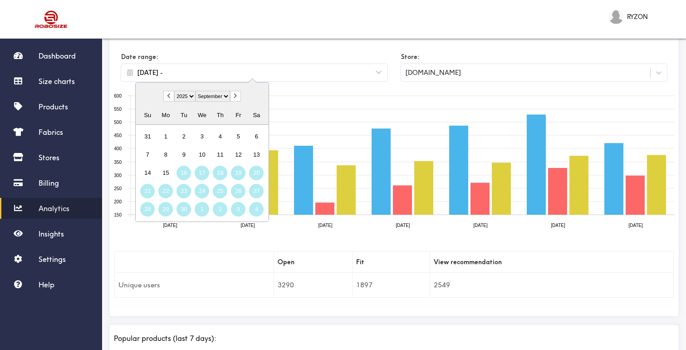
click at [258, 210] on div "4" at bounding box center [256, 209] width 15 height 15
type input "2025/09/16 - 2025/10/04"
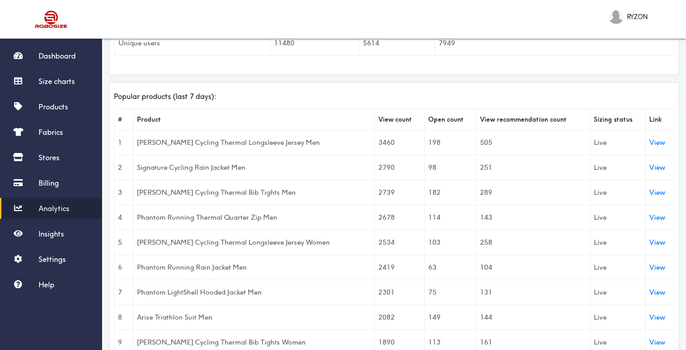
scroll to position [274, 0]
drag, startPoint x: 141, startPoint y: 141, endPoint x: 278, endPoint y: 140, distance: 137.5
click at [277, 140] on td "[PERSON_NAME] Cycling Thermal Longsleeve Jersey Men" at bounding box center [253, 142] width 241 height 25
click at [278, 140] on td "[PERSON_NAME] Cycling Thermal Longsleeve Jersey Men" at bounding box center [253, 142] width 241 height 25
click at [375, 139] on td "3460" at bounding box center [400, 142] width 50 height 25
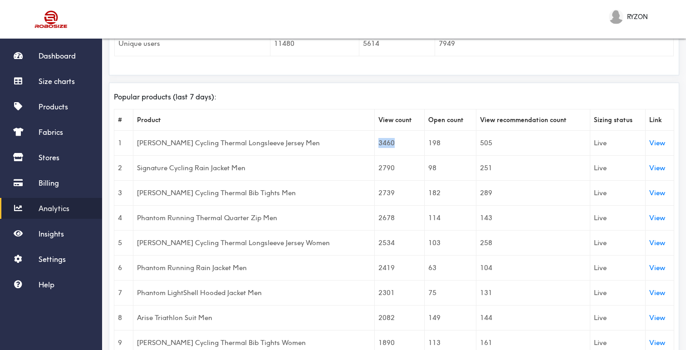
click at [375, 139] on td "3460" at bounding box center [400, 142] width 50 height 25
click at [390, 140] on td "3460" at bounding box center [400, 142] width 50 height 25
click at [424, 140] on td "198" at bounding box center [450, 142] width 52 height 25
click at [476, 139] on td "505" at bounding box center [532, 142] width 113 height 25
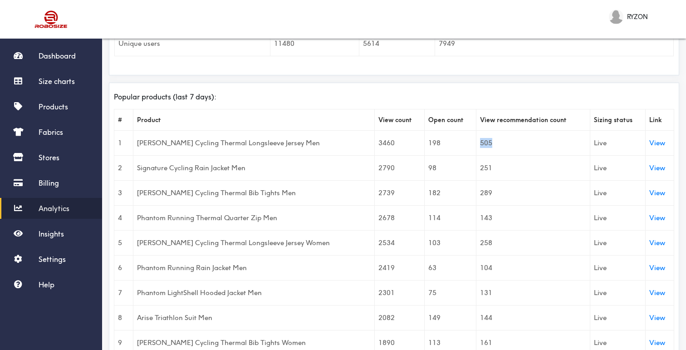
click at [476, 139] on td "505" at bounding box center [532, 142] width 113 height 25
click at [481, 144] on td "505" at bounding box center [532, 142] width 113 height 25
click at [594, 142] on td "Live" at bounding box center [618, 142] width 56 height 25
drag, startPoint x: 596, startPoint y: 119, endPoint x: 617, endPoint y: 119, distance: 20.9
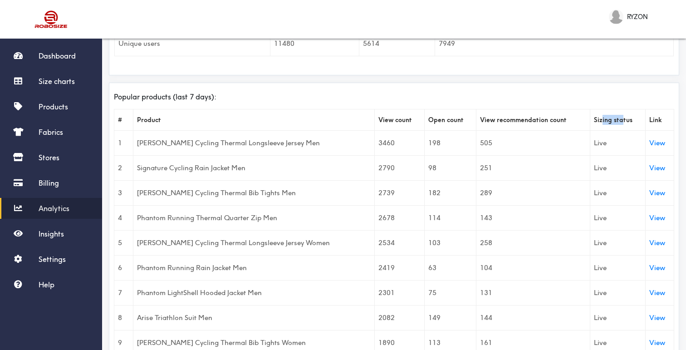
click at [616, 119] on th "Sizing status" at bounding box center [618, 119] width 56 height 21
click at [596, 145] on td "Live" at bounding box center [618, 142] width 56 height 25
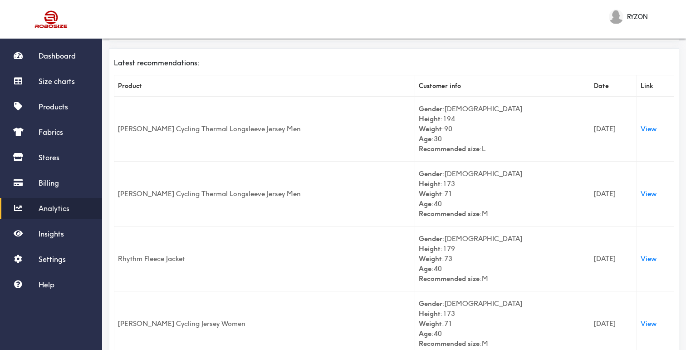
scroll to position [873, 0]
drag, startPoint x: 579, startPoint y: 132, endPoint x: 572, endPoint y: 132, distance: 7.3
click at [590, 132] on td "[DATE]" at bounding box center [613, 127] width 47 height 65
drag, startPoint x: 428, startPoint y: 109, endPoint x: 463, endPoint y: 140, distance: 46.6
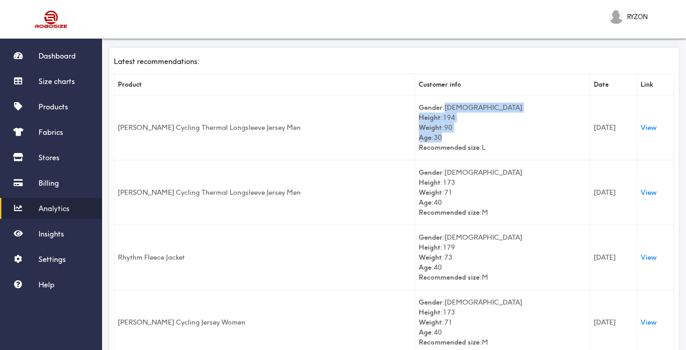
click at [463, 140] on div "Gender : male Height : 194 Weight : 90 Age : 30 Recommended size : L" at bounding box center [503, 128] width 168 height 50
drag, startPoint x: 452, startPoint y: 146, endPoint x: 477, endPoint y: 146, distance: 25.4
click at [477, 146] on div "Gender : male Height : 194 Weight : 90 Age : 30 Recommended size : L" at bounding box center [503, 128] width 168 height 50
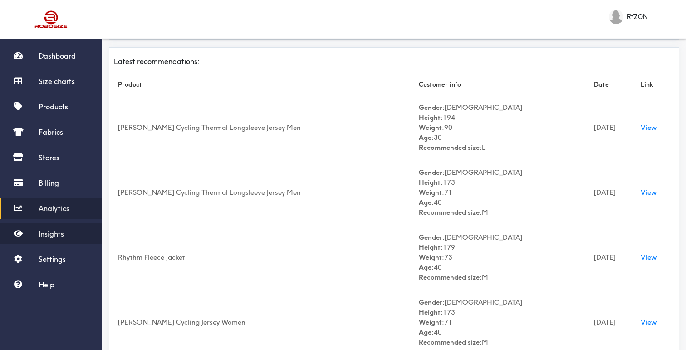
click at [66, 231] on link "Insights" at bounding box center [51, 233] width 102 height 21
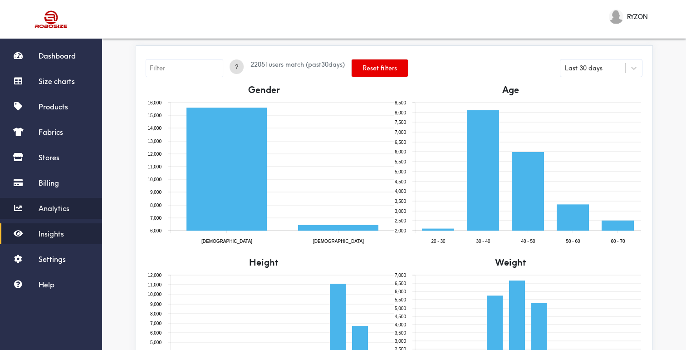
click at [65, 204] on span "Analytics" at bounding box center [54, 208] width 31 height 9
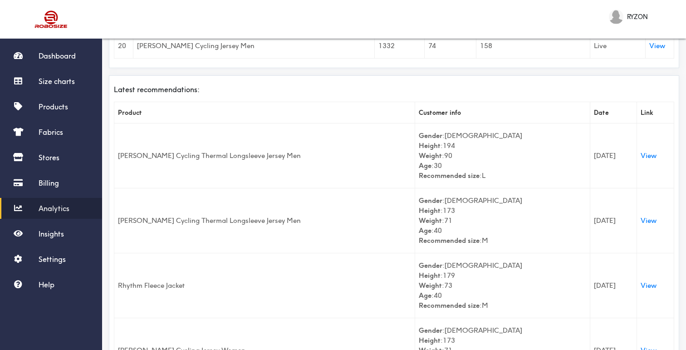
scroll to position [852, 0]
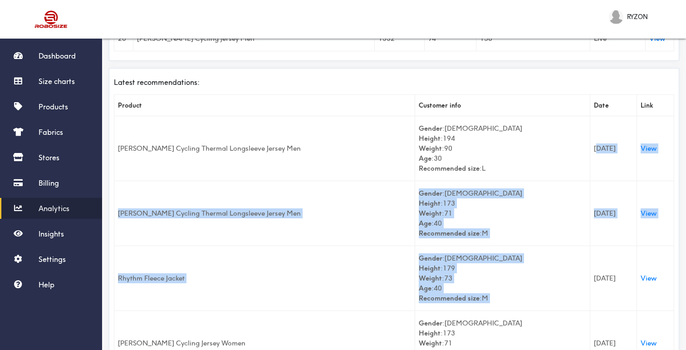
drag, startPoint x: 558, startPoint y: 148, endPoint x: 591, endPoint y: 273, distance: 128.7
click at [591, 273] on td "[DATE]" at bounding box center [613, 278] width 47 height 65
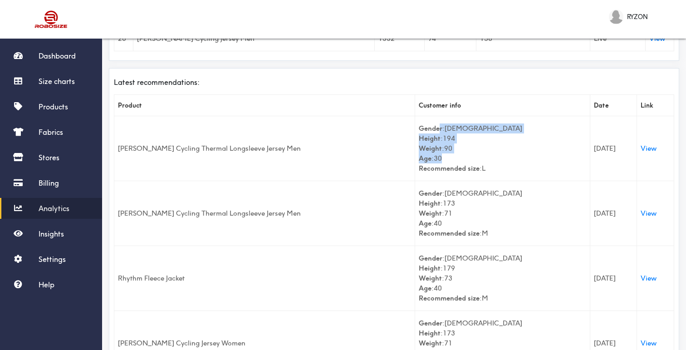
drag, startPoint x: 419, startPoint y: 130, endPoint x: 491, endPoint y: 155, distance: 75.9
click at [491, 155] on div "Gender : male Height : 194 Weight : 90 Age : 30 Recommended size : L" at bounding box center [503, 148] width 168 height 50
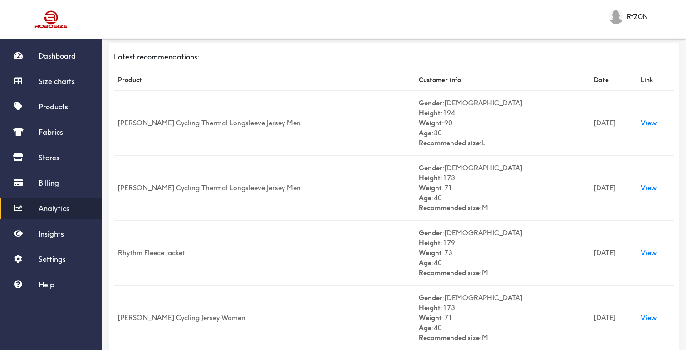
scroll to position [883, 0]
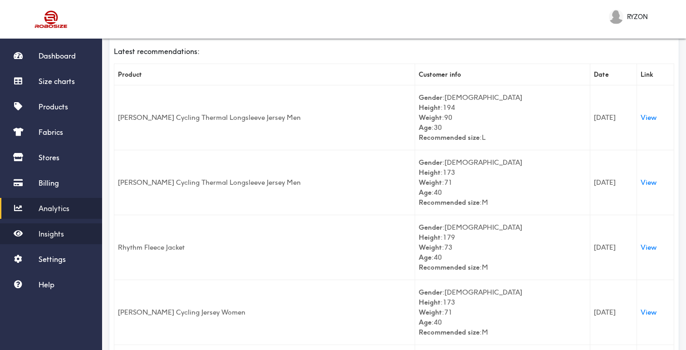
click at [69, 236] on link "Insights" at bounding box center [51, 233] width 102 height 21
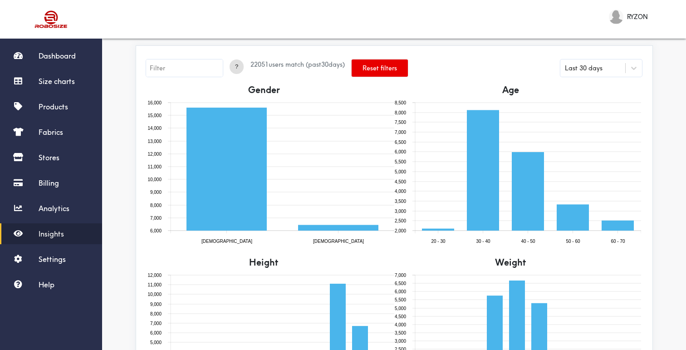
drag, startPoint x: 246, startPoint y: 64, endPoint x: 251, endPoint y: 64, distance: 5.4
click at [251, 64] on span "22051 users match (past 30 days)" at bounding box center [298, 64] width 94 height 8
click at [325, 65] on span "22051 users match (past 30 days)" at bounding box center [298, 64] width 94 height 8
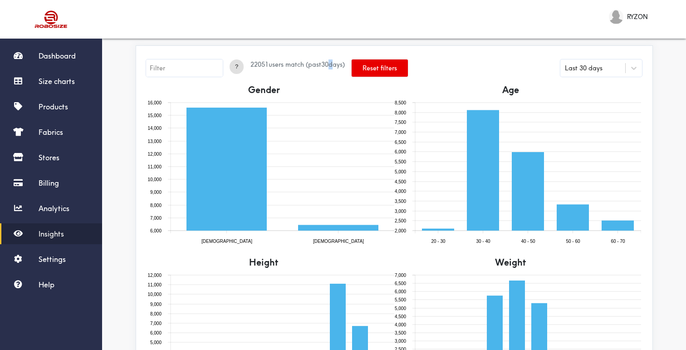
click at [325, 65] on span "22051 users match (past 30 days)" at bounding box center [298, 64] width 94 height 8
click at [320, 74] on div "22051 users match (past 30 days)" at bounding box center [298, 70] width 94 height 22
click at [161, 64] on input "text" at bounding box center [184, 67] width 77 height 17
click at [172, 69] on input "text" at bounding box center [184, 67] width 77 height 17
type input "gender=female"
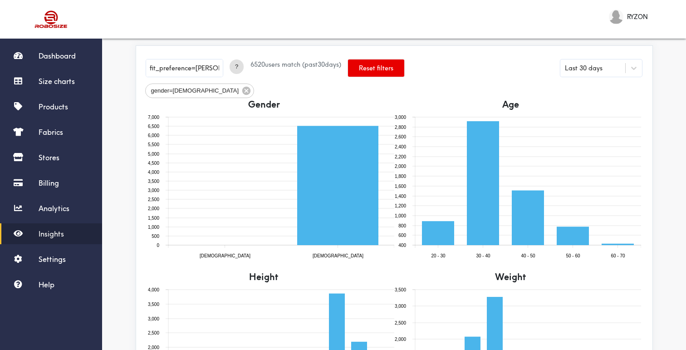
type input "fit_preference=loose"
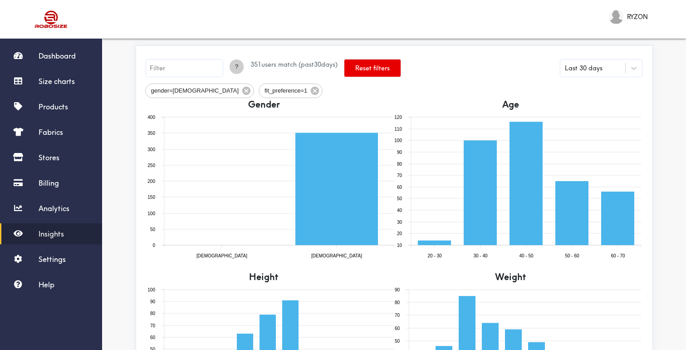
click at [230, 62] on span "?" at bounding box center [237, 66] width 14 height 9
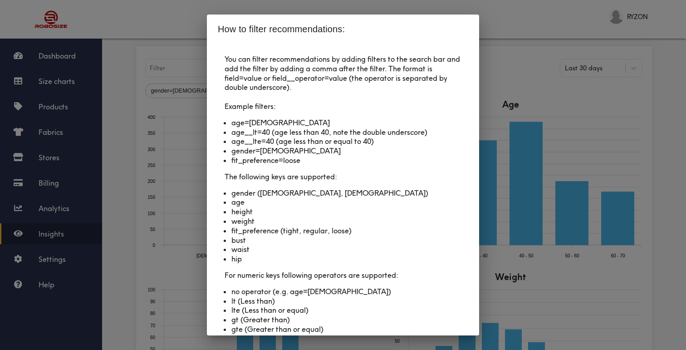
scroll to position [16, 0]
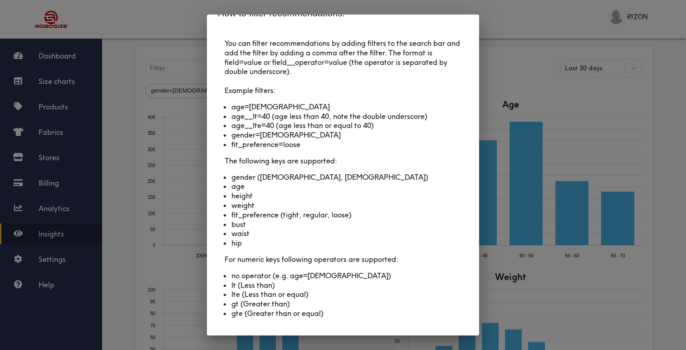
click at [145, 174] on div "How to filter recommendations: You can filter recommendations by adding filters…" at bounding box center [343, 175] width 686 height 350
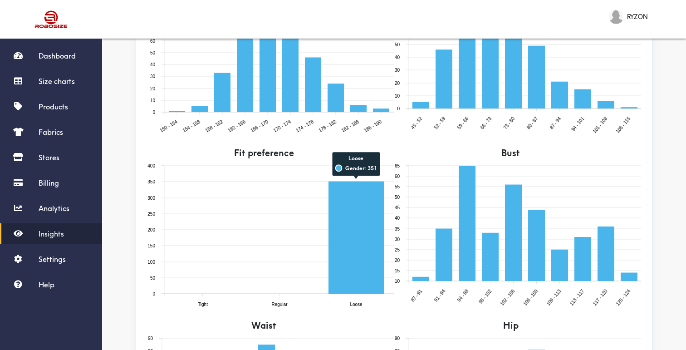
scroll to position [214, 0]
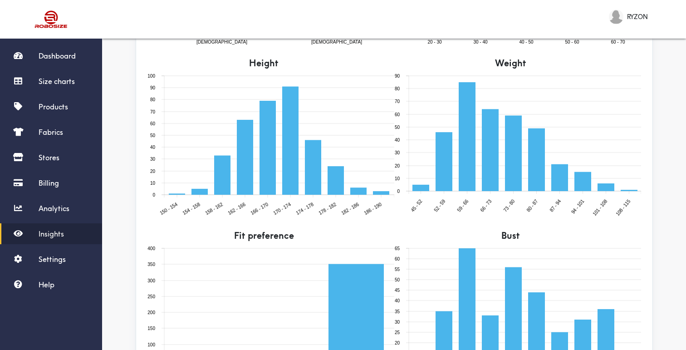
click at [663, 211] on div "? 351 users match (past 30 days) Reset filters Last 30 days gender=female fit_p…" at bounding box center [394, 212] width 584 height 784
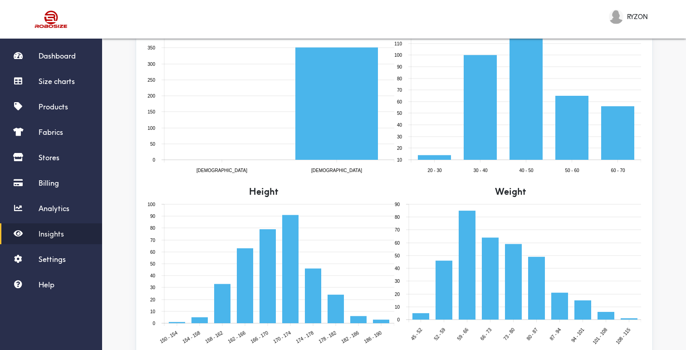
scroll to position [0, 0]
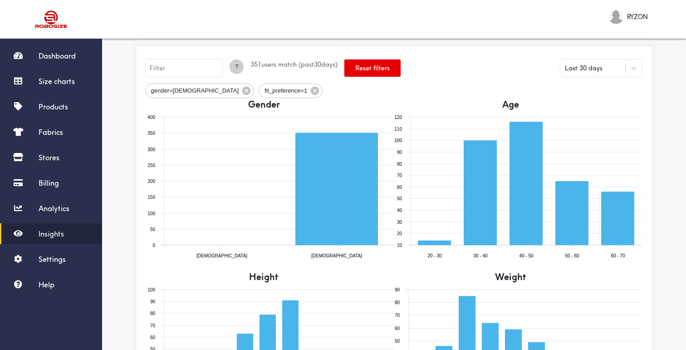
click at [230, 69] on span "?" at bounding box center [237, 66] width 14 height 9
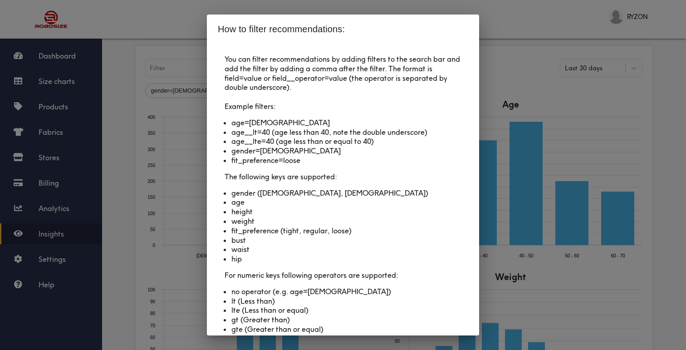
click at [136, 118] on div "How to filter recommendations: You can filter recommendations by adding filters…" at bounding box center [343, 175] width 686 height 350
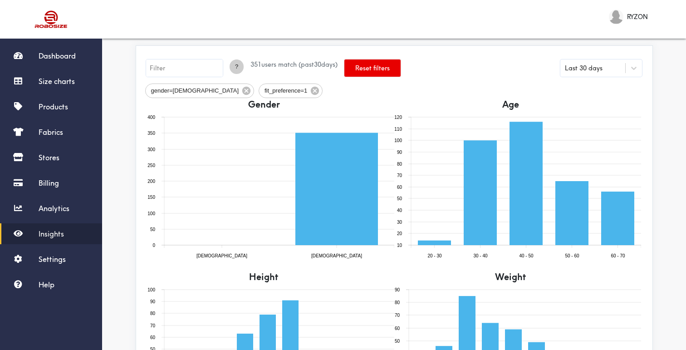
click at [230, 68] on span "?" at bounding box center [237, 66] width 14 height 9
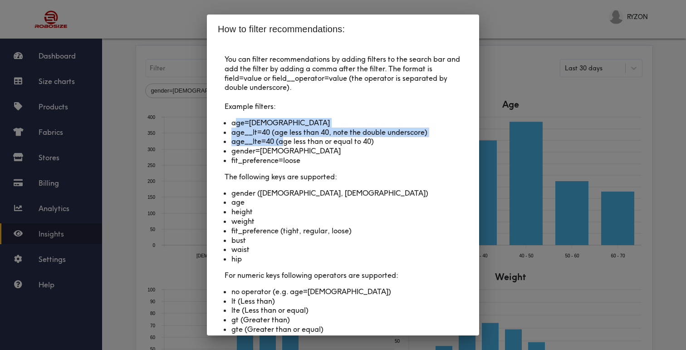
drag, startPoint x: 236, startPoint y: 122, endPoint x: 283, endPoint y: 138, distance: 49.8
click at [283, 138] on ul "age=40 age__lt=40 (age less than 40, note the double underscore) age__lte=40 (a…" at bounding box center [343, 141] width 237 height 61
click at [283, 138] on li "age__lte=40 (age less than or equal to 40)" at bounding box center [342, 142] width 223 height 10
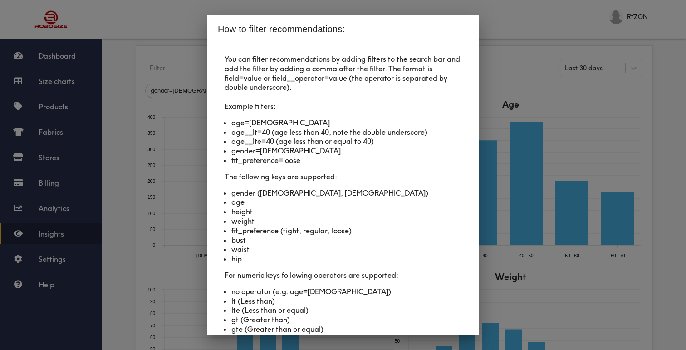
click at [243, 134] on li "age__lt=40 (age less than 40, note the double underscore)" at bounding box center [342, 133] width 223 height 10
click at [255, 144] on li "age__lte=40 (age less than or equal to 40)" at bounding box center [342, 142] width 223 height 10
click at [362, 139] on li "age__lte=40 (age less than or equal to 40)" at bounding box center [342, 142] width 223 height 10
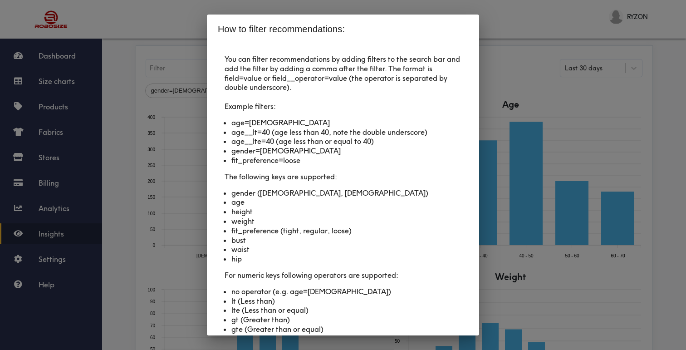
scroll to position [16, 0]
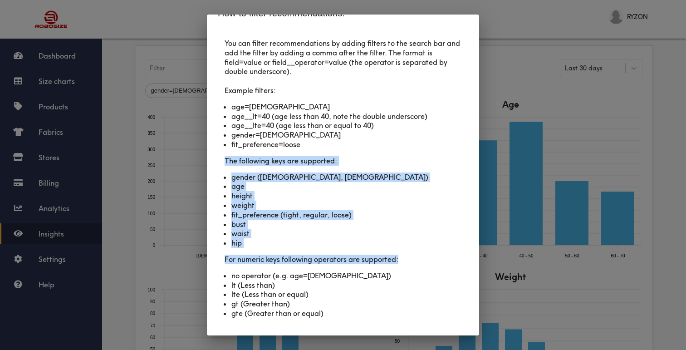
drag, startPoint x: 304, startPoint y: 147, endPoint x: 419, endPoint y: 263, distance: 164.0
click at [418, 262] on div "You can filter recommendations by adding filters to the search bar and add the …" at bounding box center [343, 182] width 251 height 286
click at [419, 263] on div "You can filter recommendations by adding filters to the search bar and add the …" at bounding box center [343, 182] width 251 height 286
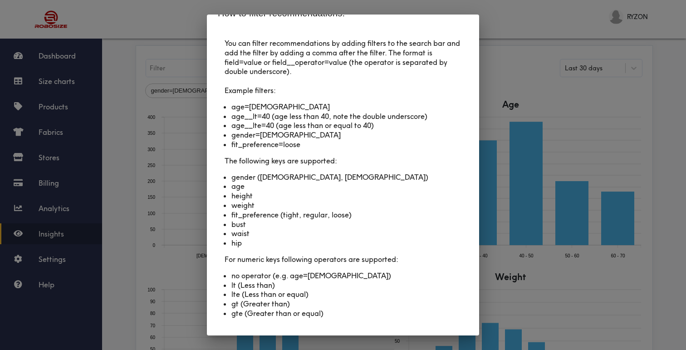
click at [169, 187] on div "How to filter recommendations: You can filter recommendations by adding filters…" at bounding box center [343, 175] width 686 height 350
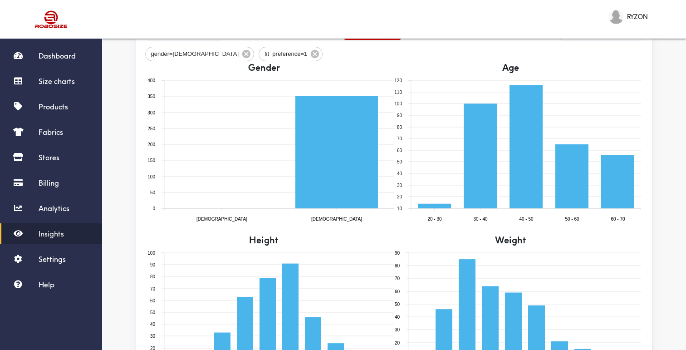
scroll to position [0, 0]
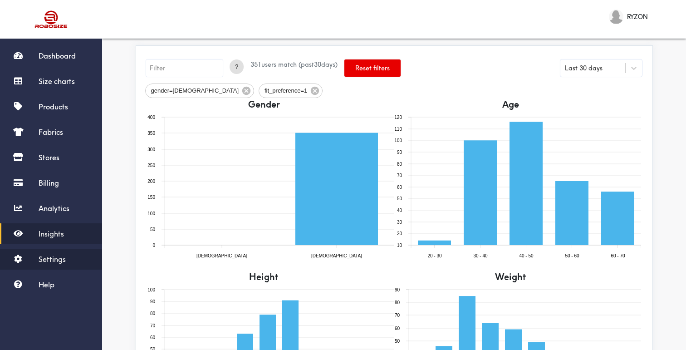
click at [42, 258] on span "Settings" at bounding box center [52, 259] width 27 height 9
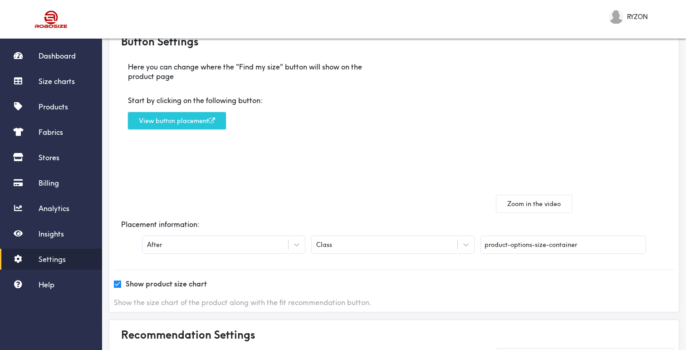
scroll to position [48, 0]
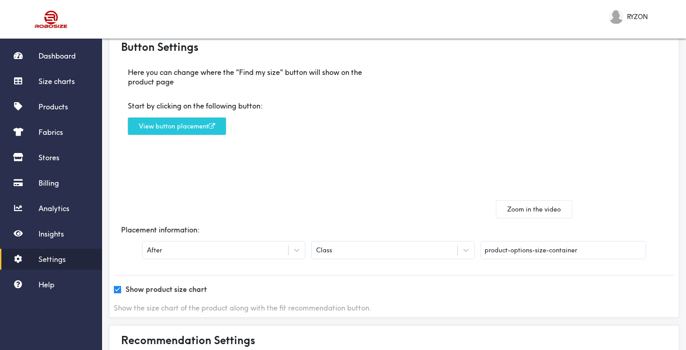
drag, startPoint x: 502, startPoint y: 253, endPoint x: 571, endPoint y: 253, distance: 69.4
click at [571, 253] on input "product-options-size-container" at bounding box center [563, 249] width 165 height 17
click at [171, 126] on button "View button placement" at bounding box center [177, 126] width 98 height 17
click at [268, 189] on div "Here you can change where the "Find my size" button will show on the product pa…" at bounding box center [254, 138] width 280 height 157
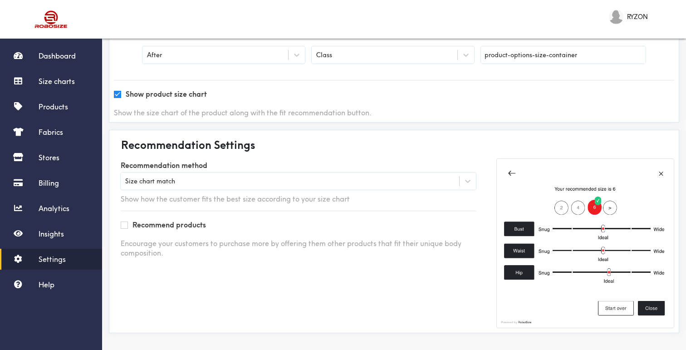
scroll to position [244, 0]
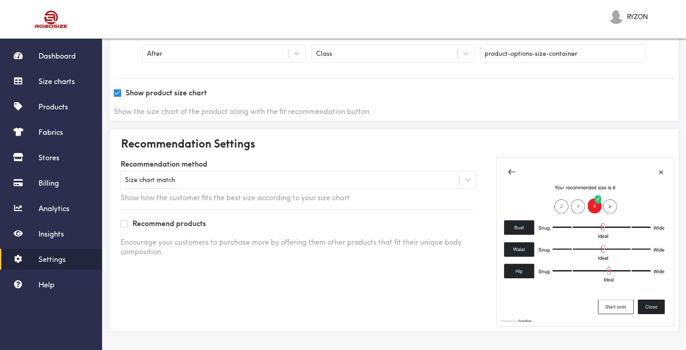
click at [293, 177] on div "Size chart match" at bounding box center [290, 179] width 339 height 9
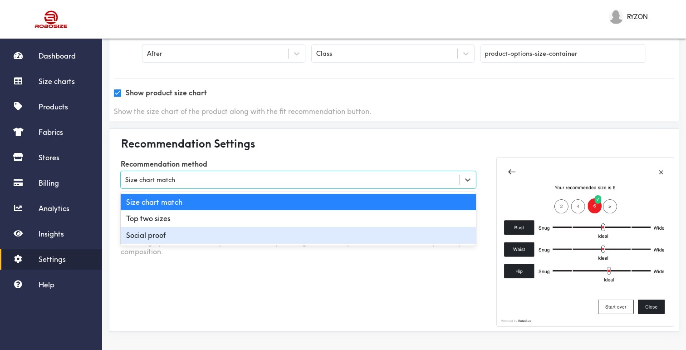
click at [230, 280] on div "Recommendation method option Social proof focused, 3 of 3. 3 results available.…" at bounding box center [298, 242] width 383 height 170
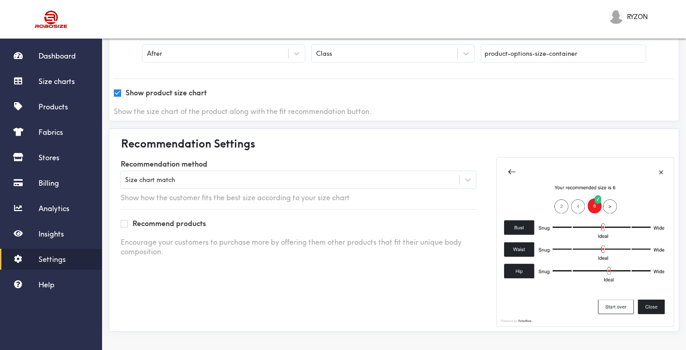
click at [388, 177] on div "Size chart match" at bounding box center [290, 179] width 339 height 9
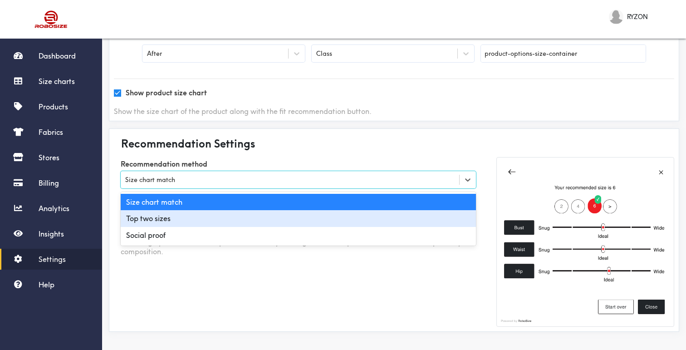
click at [339, 211] on div "Top two sizes" at bounding box center [298, 218] width 355 height 17
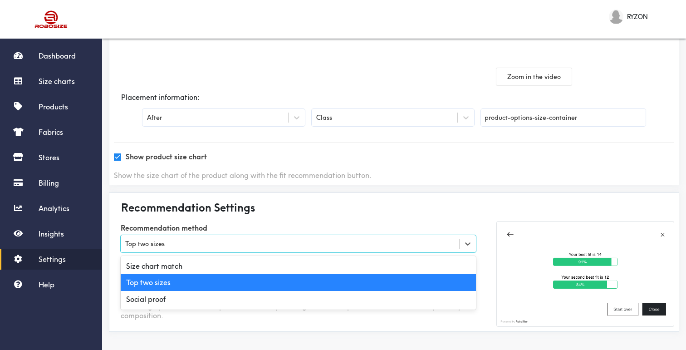
click at [315, 240] on div "Top two sizes" at bounding box center [290, 243] width 339 height 9
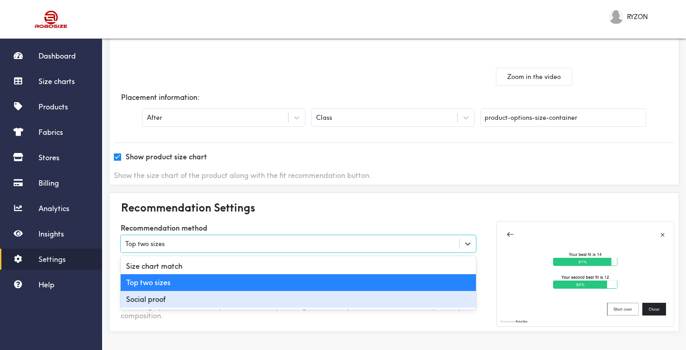
click at [262, 304] on div "Social proof" at bounding box center [298, 299] width 355 height 17
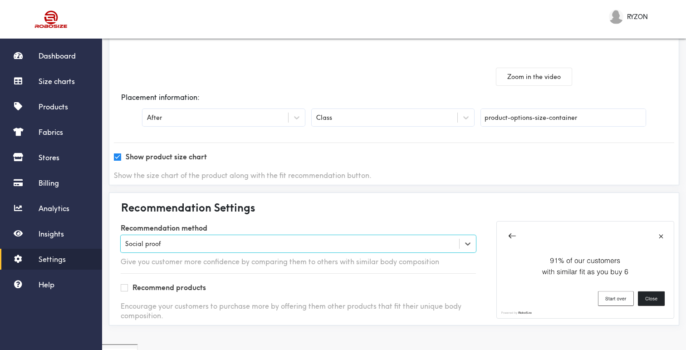
scroll to position [174, 0]
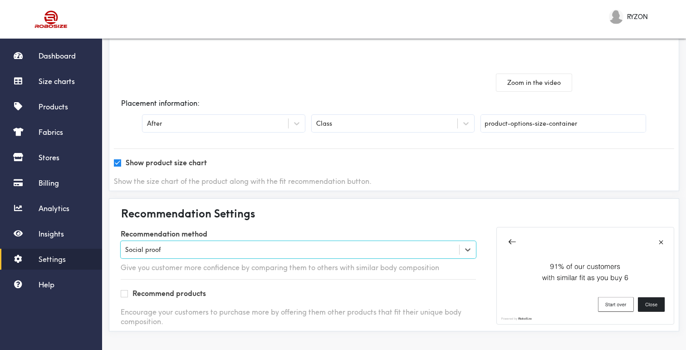
click at [213, 249] on div "Social proof" at bounding box center [290, 249] width 339 height 9
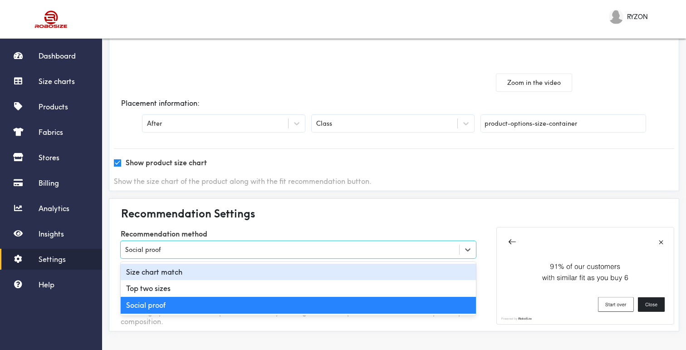
click at [208, 276] on div "Size chart match" at bounding box center [298, 272] width 355 height 17
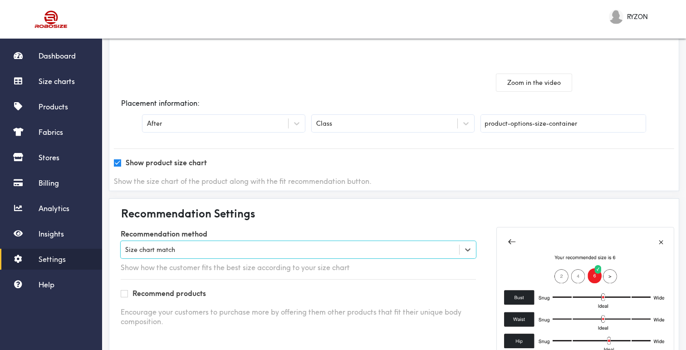
scroll to position [244, 0]
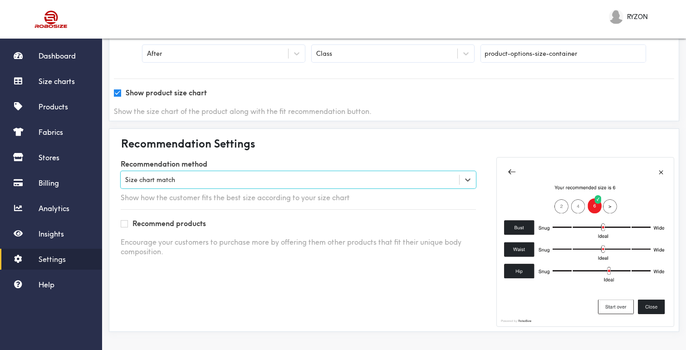
click at [242, 220] on div "Recommend products" at bounding box center [298, 224] width 355 height 10
click at [166, 225] on label "Recommend products" at bounding box center [170, 224] width 74 height 10
click at [128, 225] on input "Recommend products" at bounding box center [124, 223] width 7 height 7
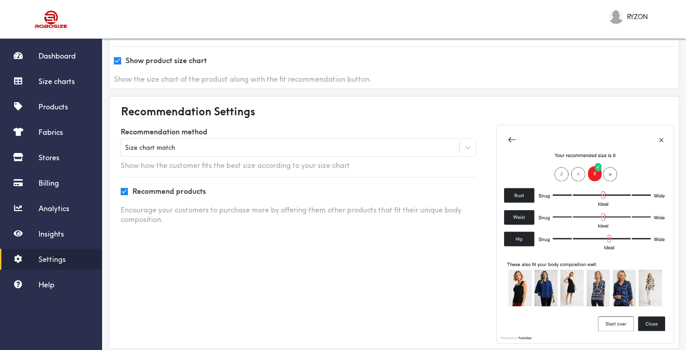
scroll to position [277, 0]
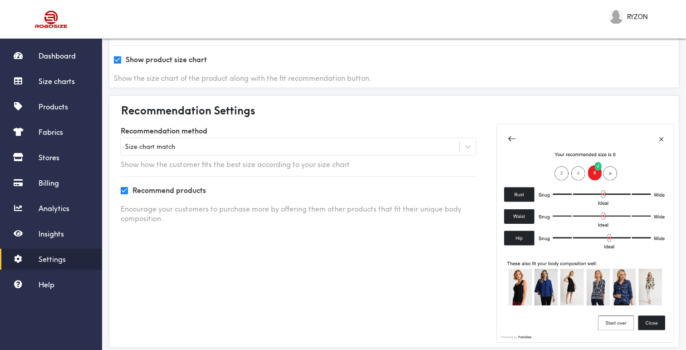
click at [177, 192] on label "Recommend products" at bounding box center [170, 191] width 74 height 10
click at [128, 192] on input "Recommend products" at bounding box center [124, 190] width 7 height 7
checkbox input "false"
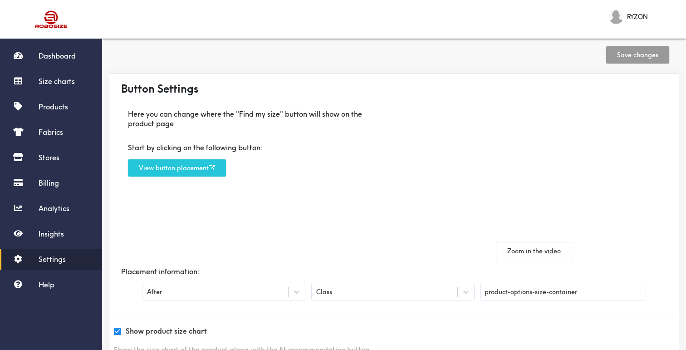
scroll to position [0, 0]
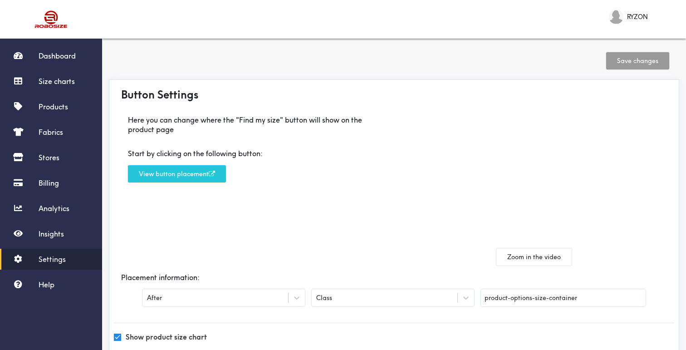
click at [206, 218] on div "Here you can change where the "Find my size" button will show on the product pa…" at bounding box center [254, 186] width 280 height 157
click at [54, 88] on link "Size charts" at bounding box center [51, 81] width 102 height 21
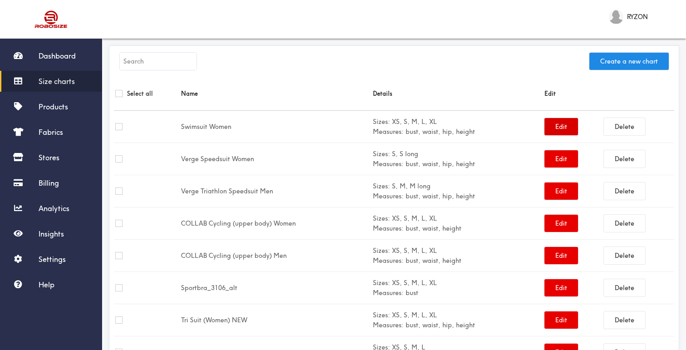
click at [546, 123] on button "Edit" at bounding box center [562, 126] width 34 height 17
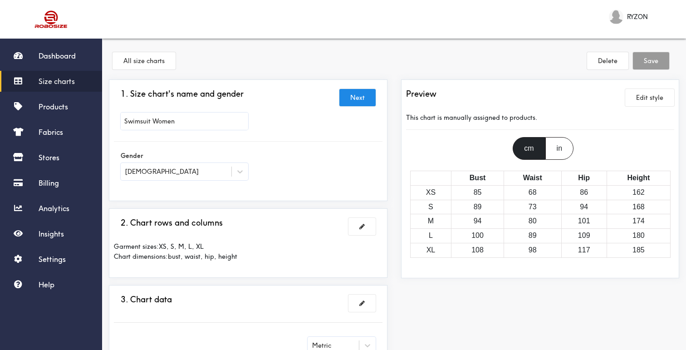
scroll to position [39, 0]
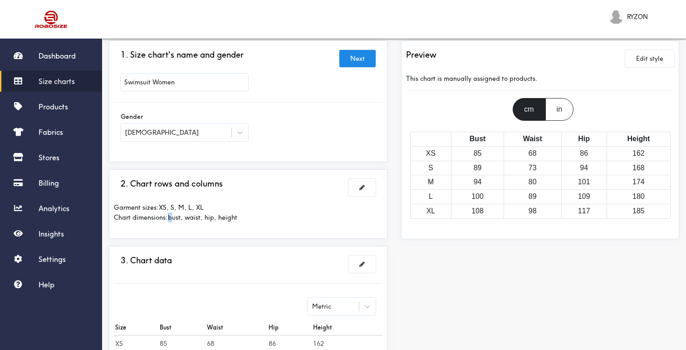
click at [172, 219] on div "Garment sizes: XS, S, M, L, XL Chart dimensions: bust, waist, hip, height" at bounding box center [248, 213] width 269 height 34
click at [187, 220] on div "Garment sizes: XS, S, M, L, XL Chart dimensions: bust, waist, hip, height" at bounding box center [248, 213] width 269 height 34
click at [208, 219] on div "Garment sizes: XS, S, M, L, XL Chart dimensions: bust, waist, hip, height" at bounding box center [248, 213] width 269 height 34
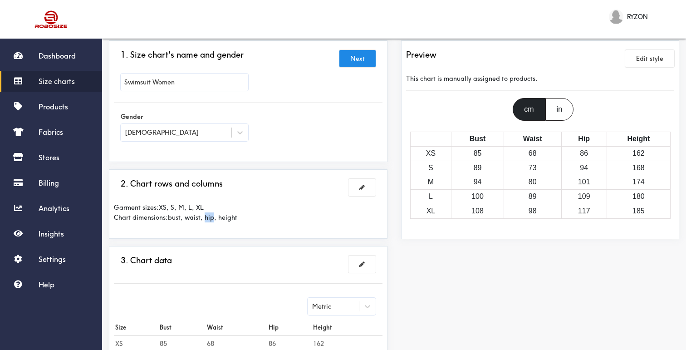
click at [208, 219] on div "Garment sizes: XS, S, M, L, XL Chart dimensions: bust, waist, hip, height" at bounding box center [248, 213] width 269 height 34
click at [230, 219] on div "Garment sizes: XS, S, M, L, XL Chart dimensions: bust, waist, hip, height" at bounding box center [248, 213] width 269 height 34
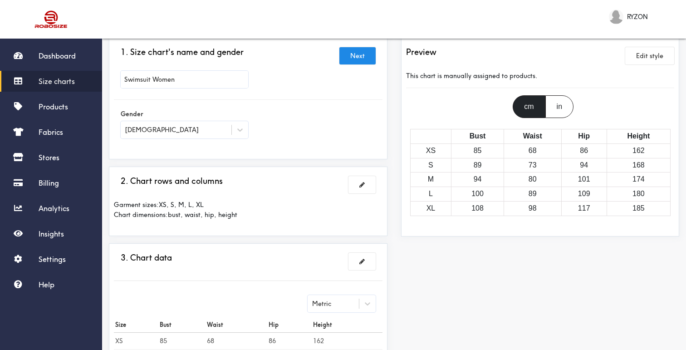
scroll to position [0, 0]
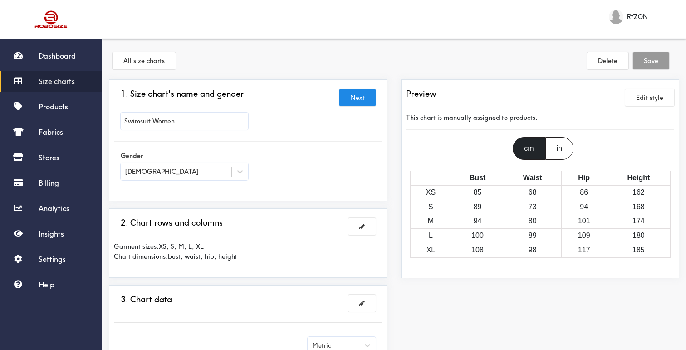
click at [394, 231] on div "Preview Edit style This chart is manually assigned to products. cm in Bust Wais…" at bounding box center [540, 313] width 292 height 469
click at [320, 66] on div "All size charts Delete Save" at bounding box center [394, 62] width 570 height 34
click at [244, 51] on div "All size charts Delete Save" at bounding box center [394, 62] width 570 height 34
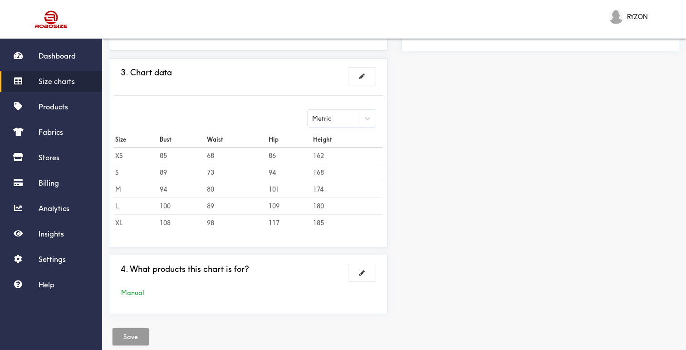
scroll to position [244, 0]
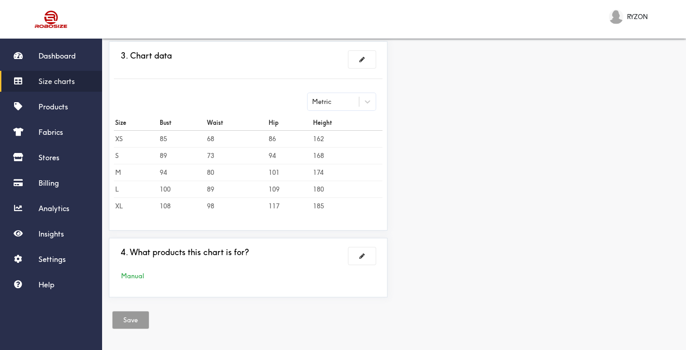
click at [427, 98] on div "Preview Edit style This chart is manually assigned to products. cm in Bust Wais…" at bounding box center [540, 70] width 292 height 469
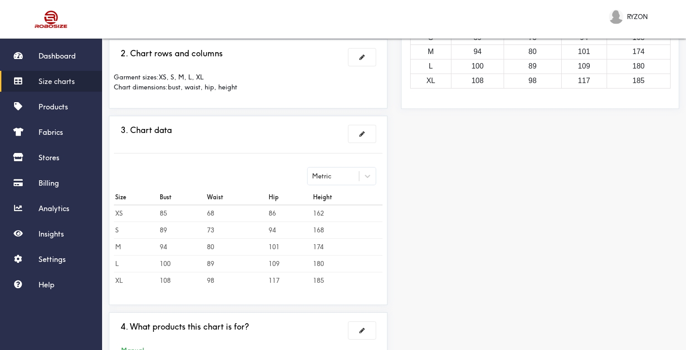
scroll to position [170, 0]
click at [403, 236] on div "Preview Edit style This chart is manually assigned to products. cm in Bust Wais…" at bounding box center [540, 143] width 292 height 469
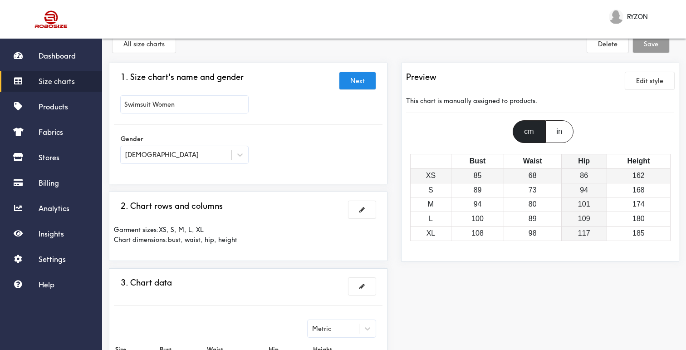
scroll to position [15, 0]
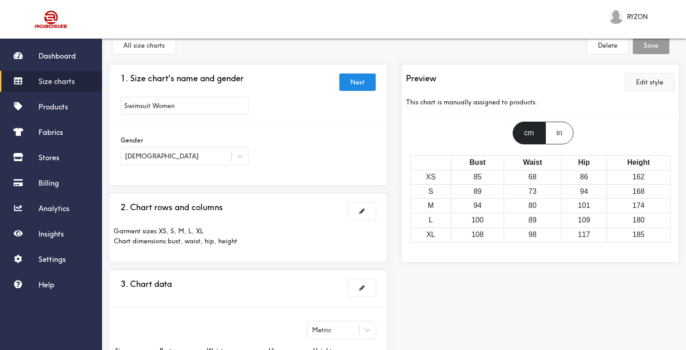
click at [644, 82] on button "Edit style" at bounding box center [649, 82] width 49 height 17
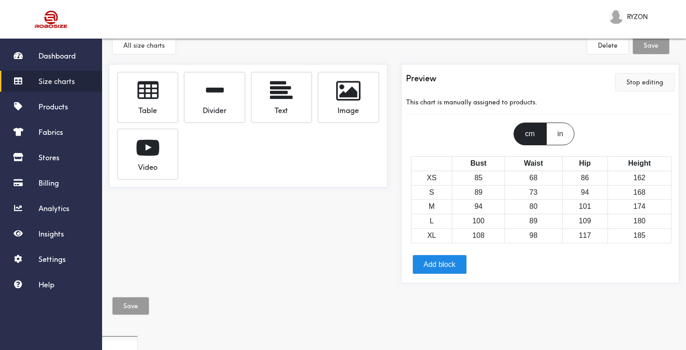
scroll to position [1, 0]
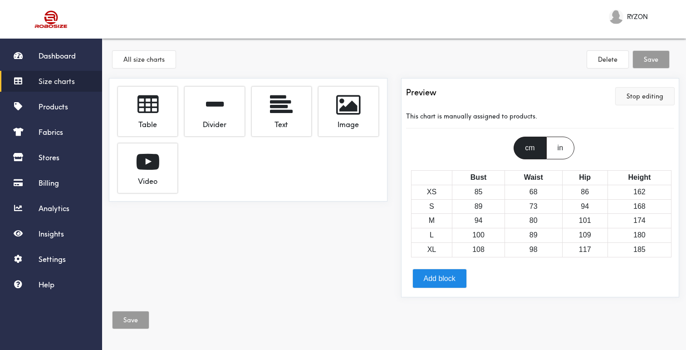
click at [619, 103] on button "Stop editing" at bounding box center [645, 96] width 59 height 17
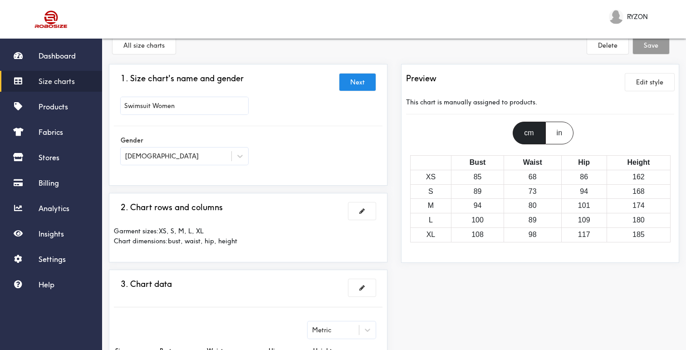
scroll to position [0, 0]
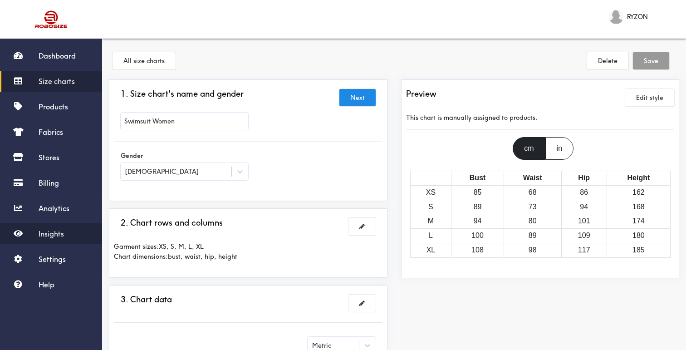
click at [71, 229] on link "Insights" at bounding box center [51, 233] width 102 height 21
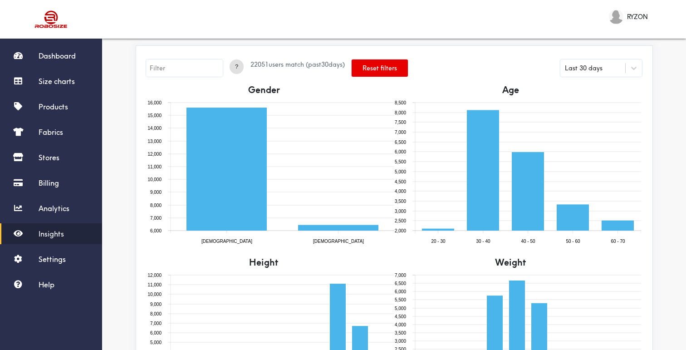
click at [180, 70] on input "text" at bounding box center [184, 67] width 77 height 17
click at [161, 68] on input "bust_gt=108" at bounding box center [184, 67] width 77 height 17
type input "bust__gt=108"
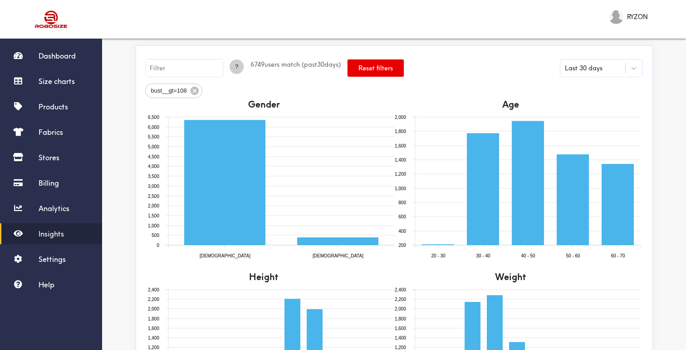
click at [234, 61] on div "?" at bounding box center [237, 70] width 14 height 22
click at [233, 64] on span "?" at bounding box center [237, 66] width 14 height 9
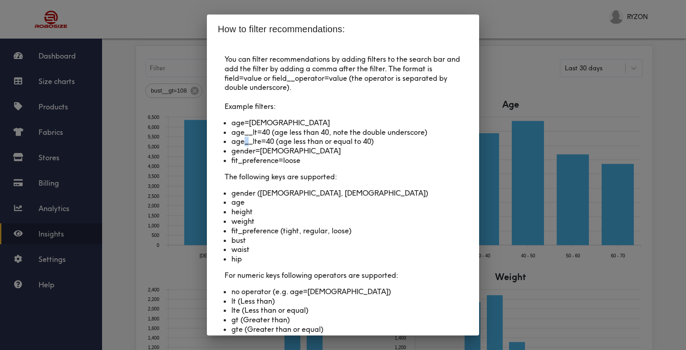
click at [248, 145] on li "age__lte=40 (age less than or equal to 40)" at bounding box center [342, 142] width 223 height 10
click at [141, 148] on div "How to filter recommendations: You can filter recommendations by adding filters…" at bounding box center [343, 175] width 686 height 350
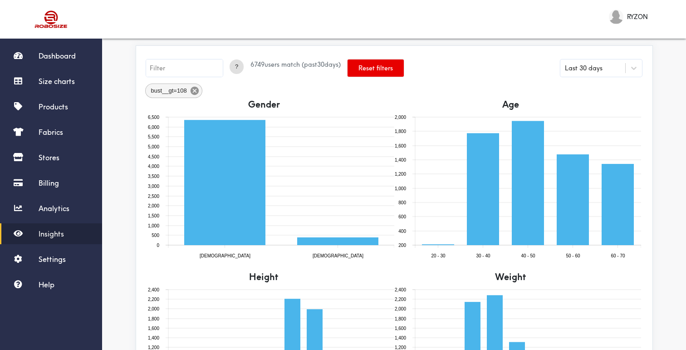
click at [194, 89] on icon at bounding box center [194, 91] width 8 height 8
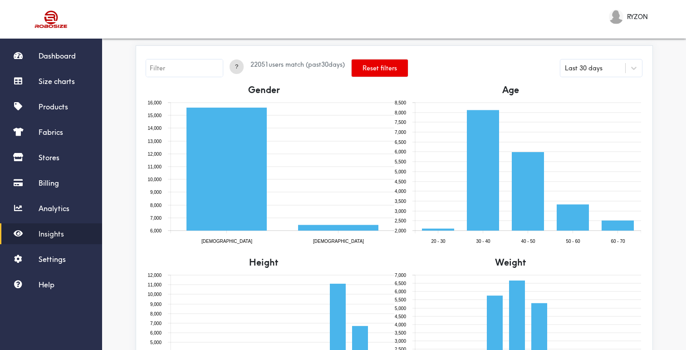
click at [167, 65] on input "text" at bounding box center [184, 67] width 77 height 17
type input "bust__gt=108"
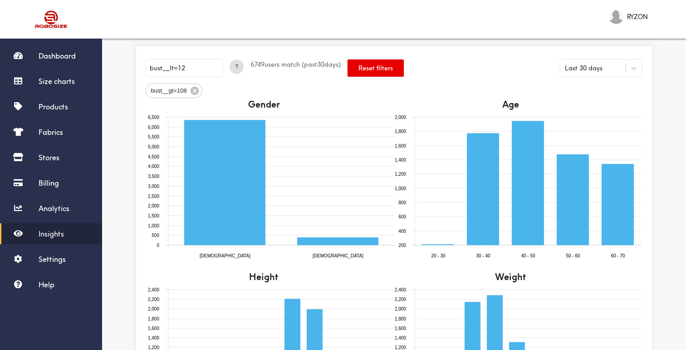
type input "bust__lt=129"
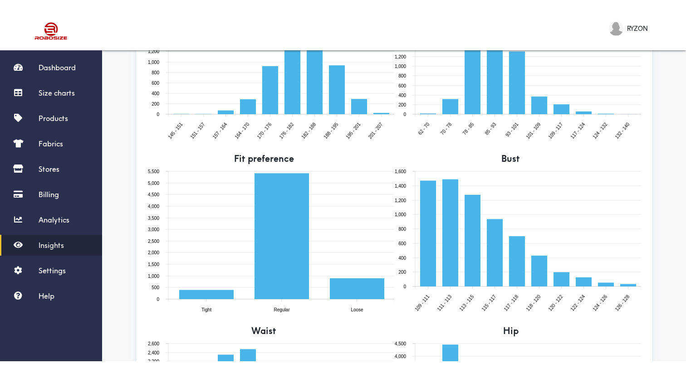
scroll to position [307, 0]
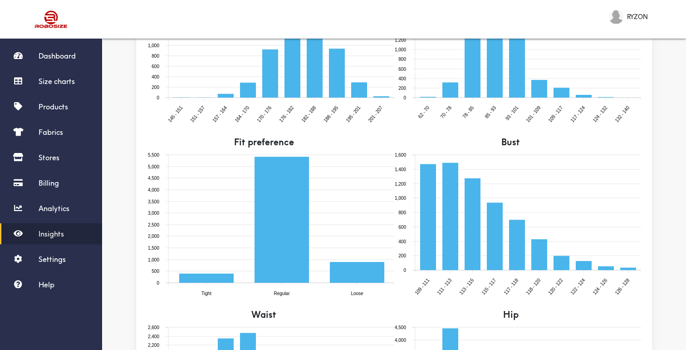
click at [121, 221] on div "? 6707 users match (past 30 days) Reset filters Last 30 days bust__gt=108 bust_…" at bounding box center [394, 119] width 584 height 784
click at [119, 216] on div "? 6707 users match (past 30 days) Reset filters Last 30 days bust__gt=108 bust_…" at bounding box center [394, 119] width 584 height 784
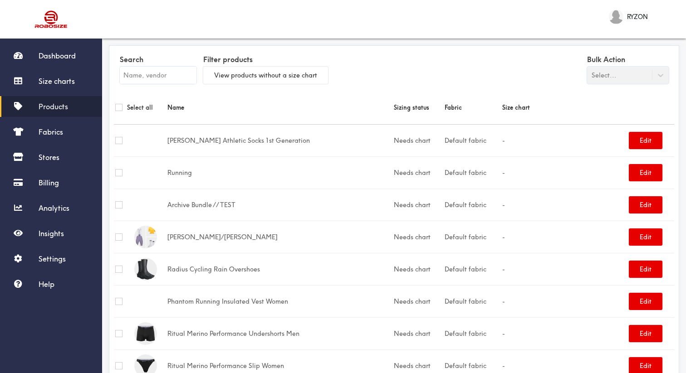
click at [245, 156] on td "[PERSON_NAME] Athletic Socks 1st Generation" at bounding box center [279, 140] width 227 height 32
